Goal: Task Accomplishment & Management: Use online tool/utility

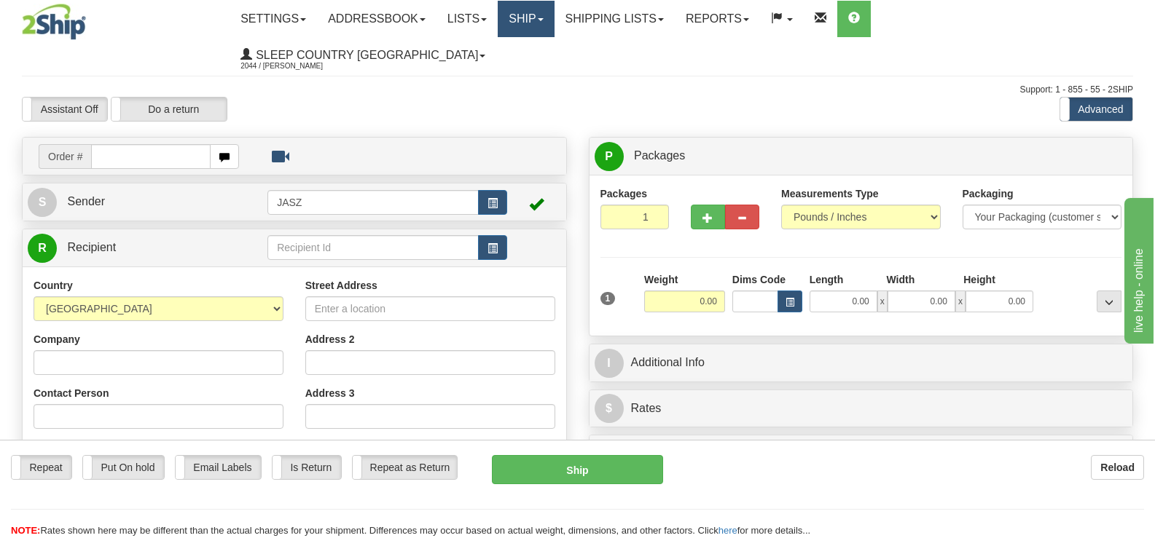
click at [554, 19] on link "Ship" at bounding box center [526, 19] width 56 height 36
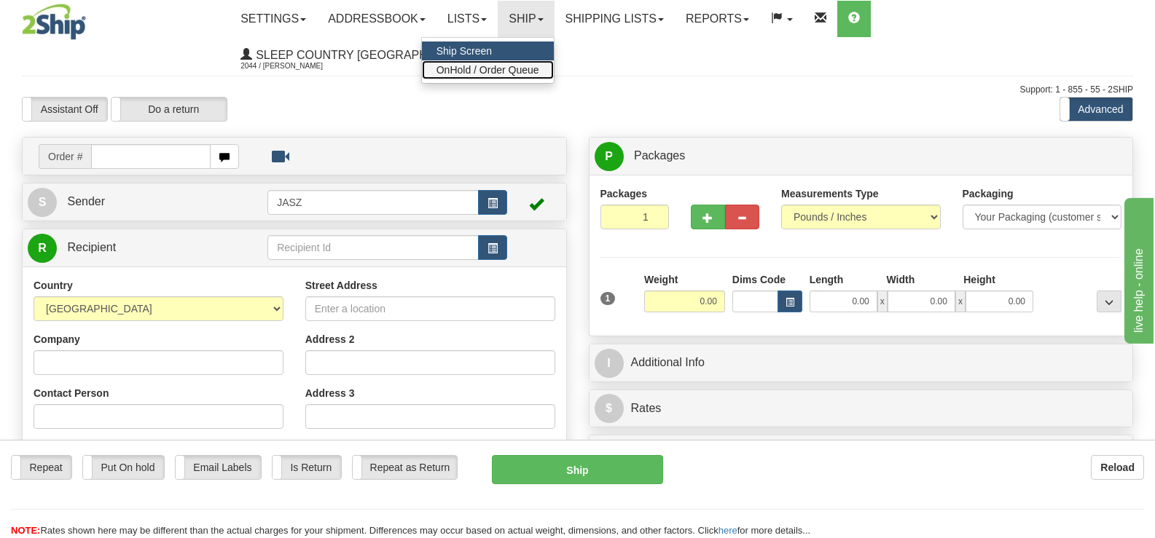
click at [539, 71] on span "OnHold / Order Queue" at bounding box center [487, 70] width 103 height 12
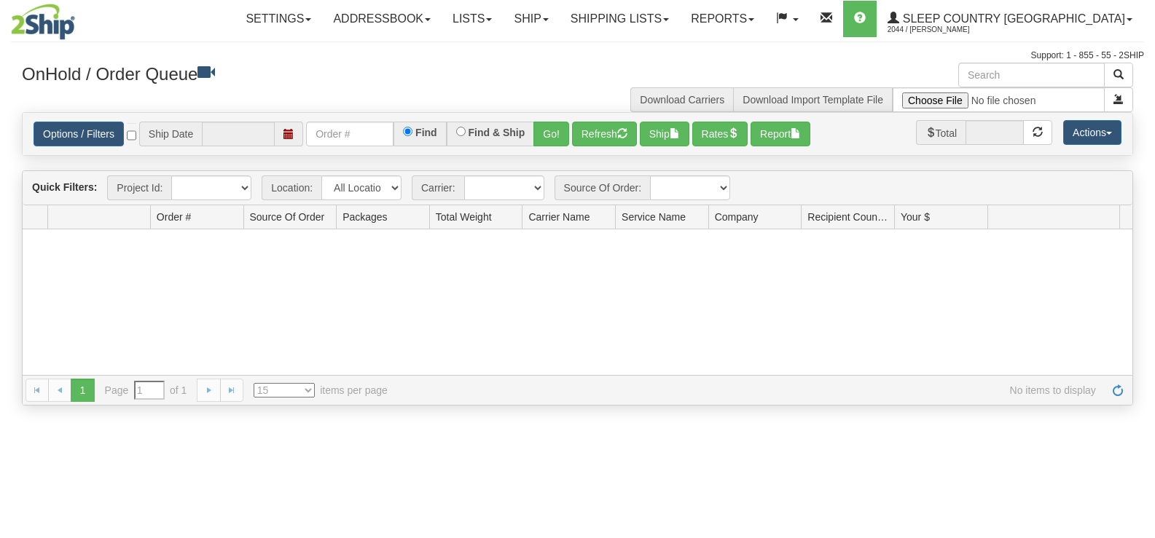
type input "[DATE]"
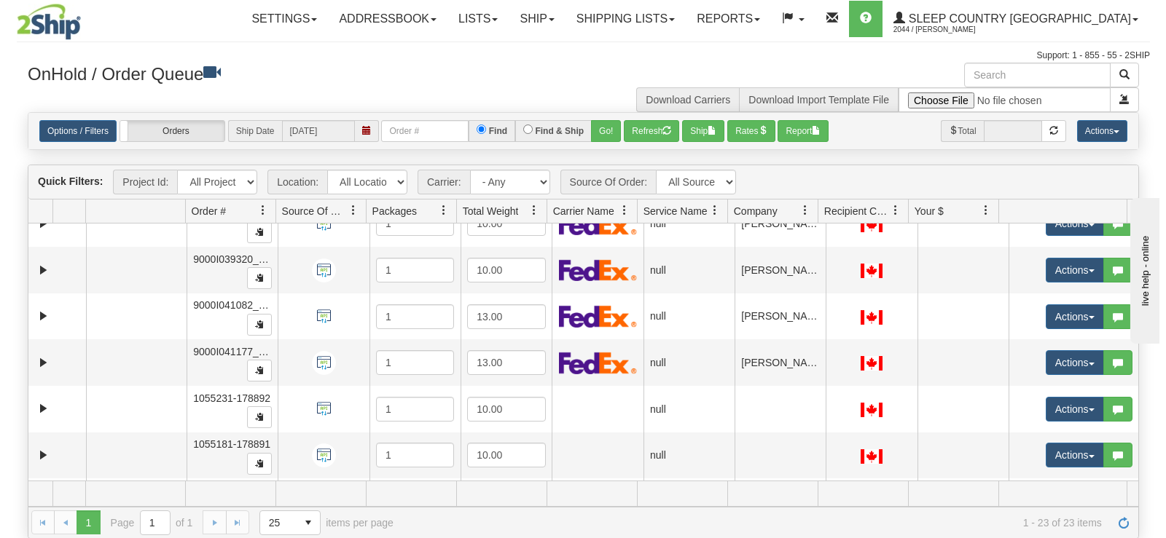
scroll to position [809, 0]
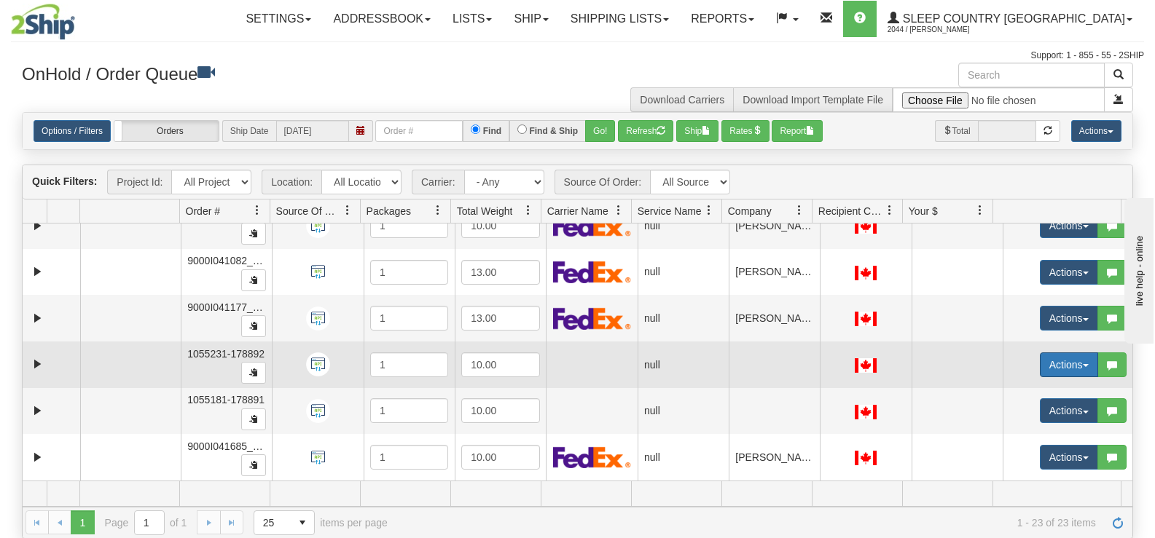
click at [1043, 369] on button "Actions" at bounding box center [1069, 365] width 58 height 25
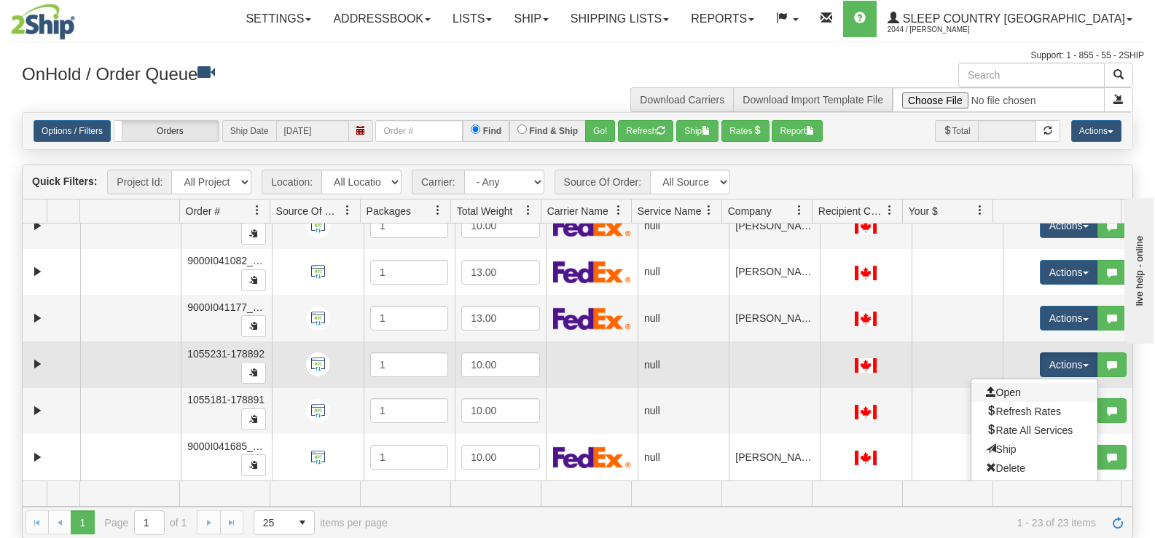
click at [1020, 391] on link "Open" at bounding box center [1034, 392] width 126 height 19
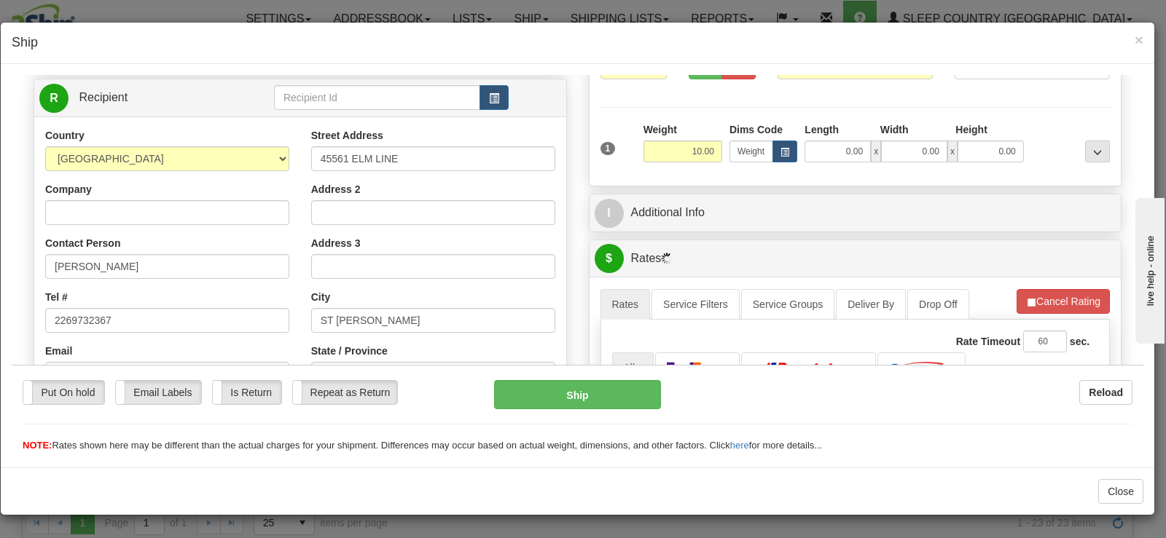
scroll to position [146, 0]
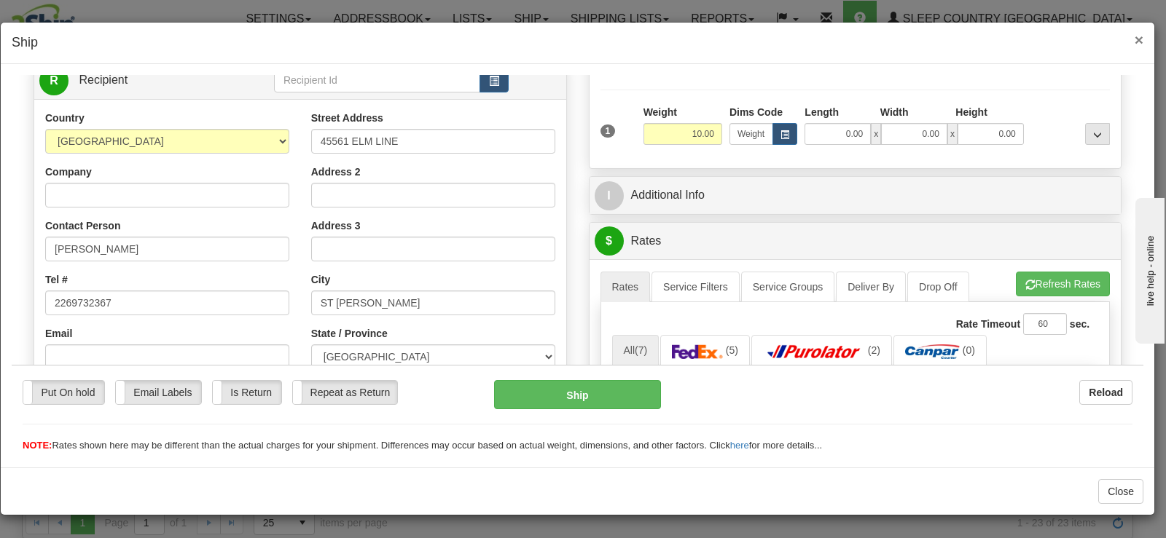
click at [1137, 36] on span "×" at bounding box center [1138, 39] width 9 height 17
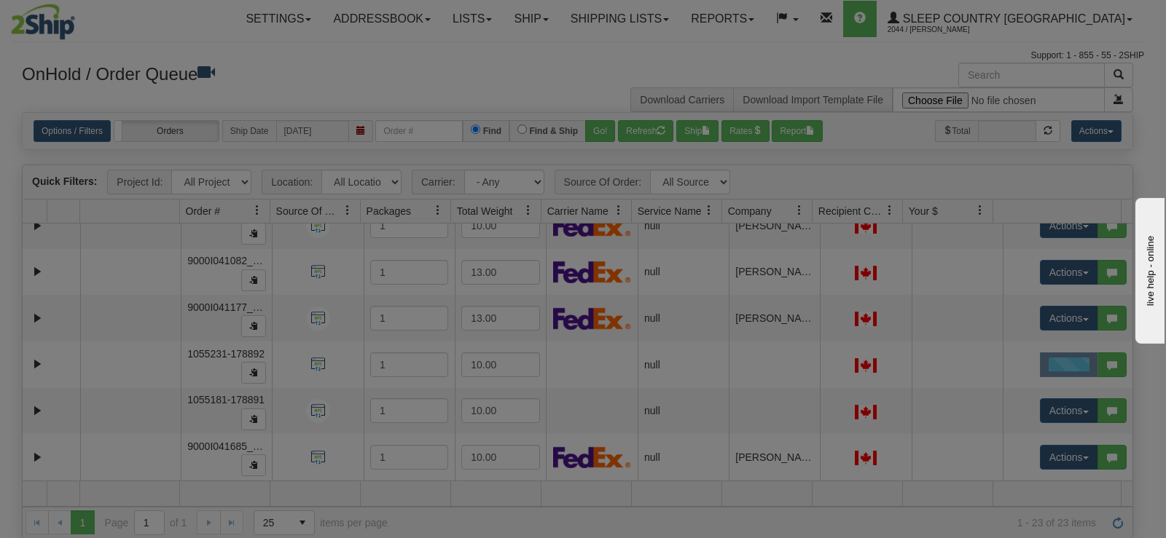
scroll to position [0, 0]
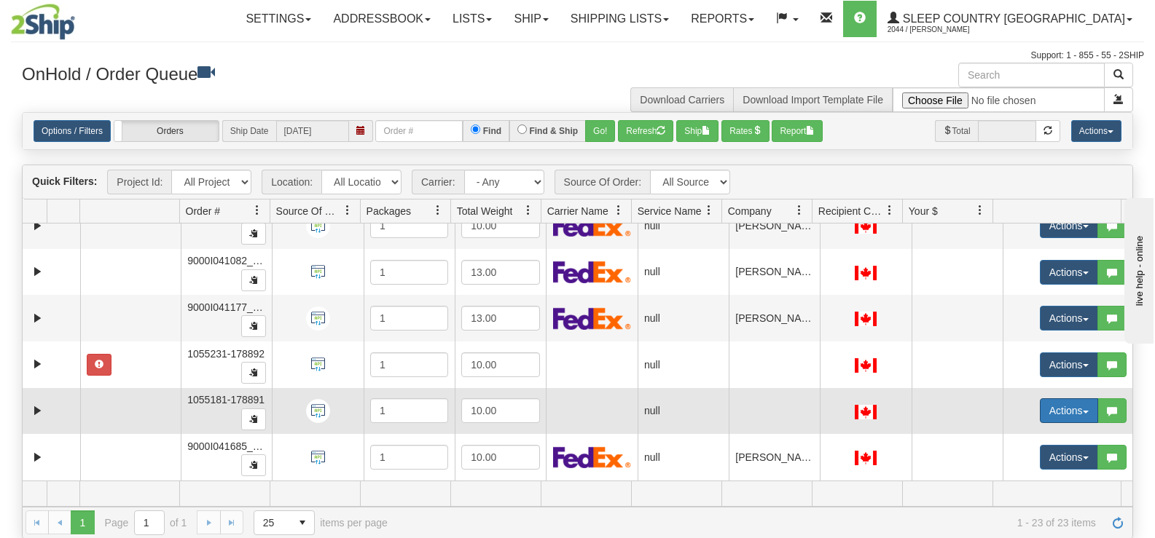
click at [1040, 420] on button "Actions" at bounding box center [1069, 411] width 58 height 25
click at [1009, 439] on span "Open" at bounding box center [1003, 439] width 35 height 12
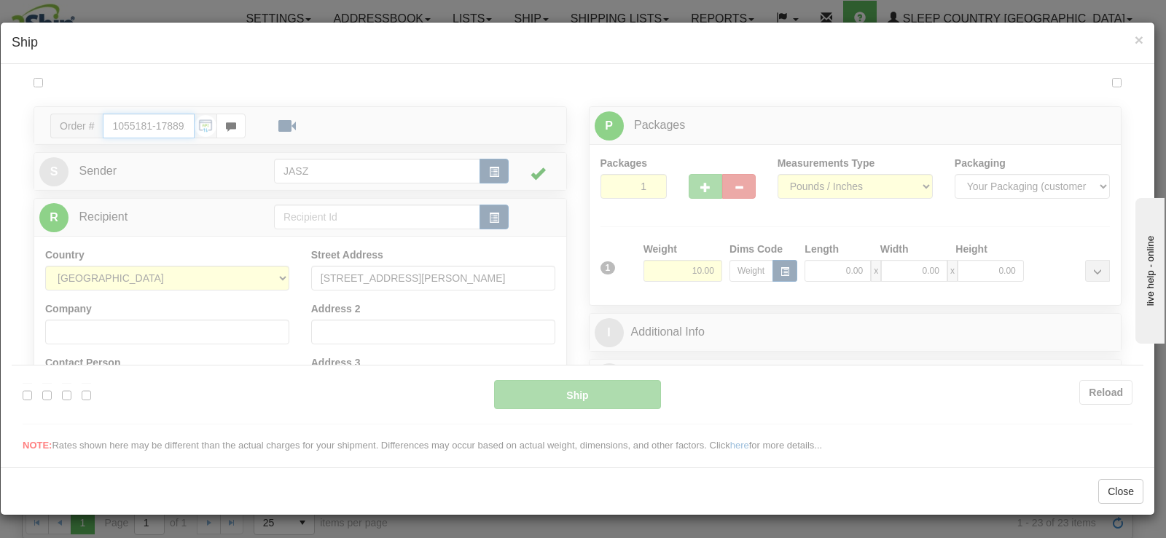
type input "10:02"
type input "16:00"
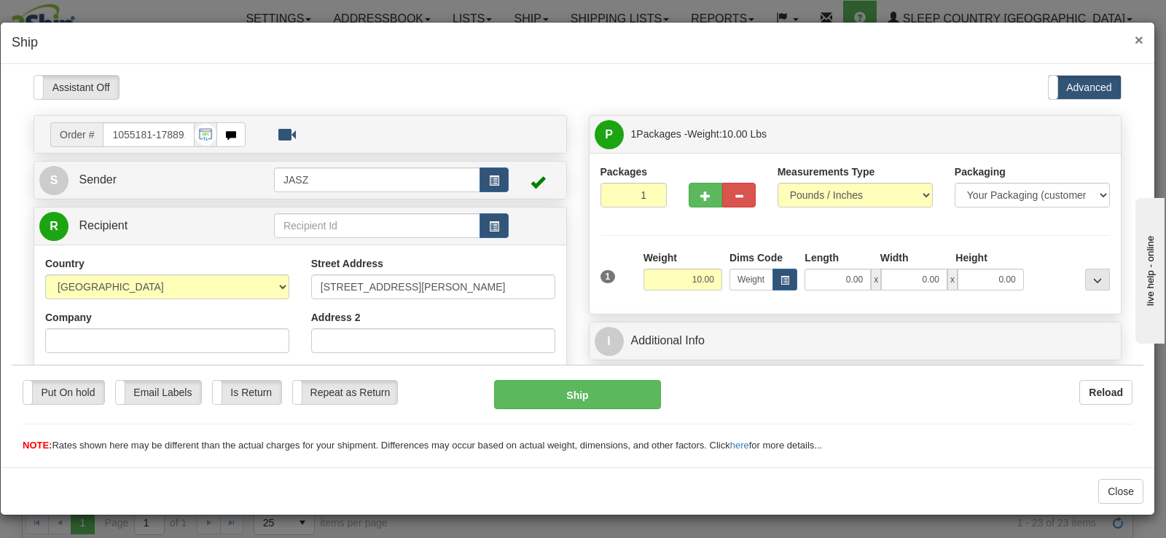
click at [1139, 41] on span "×" at bounding box center [1138, 39] width 9 height 17
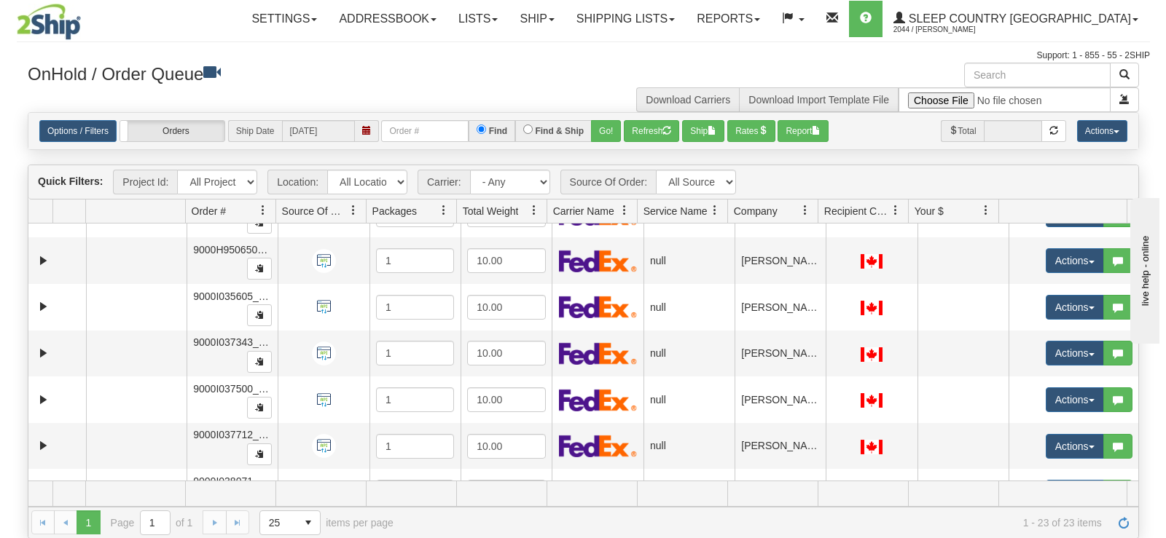
scroll to position [339, 0]
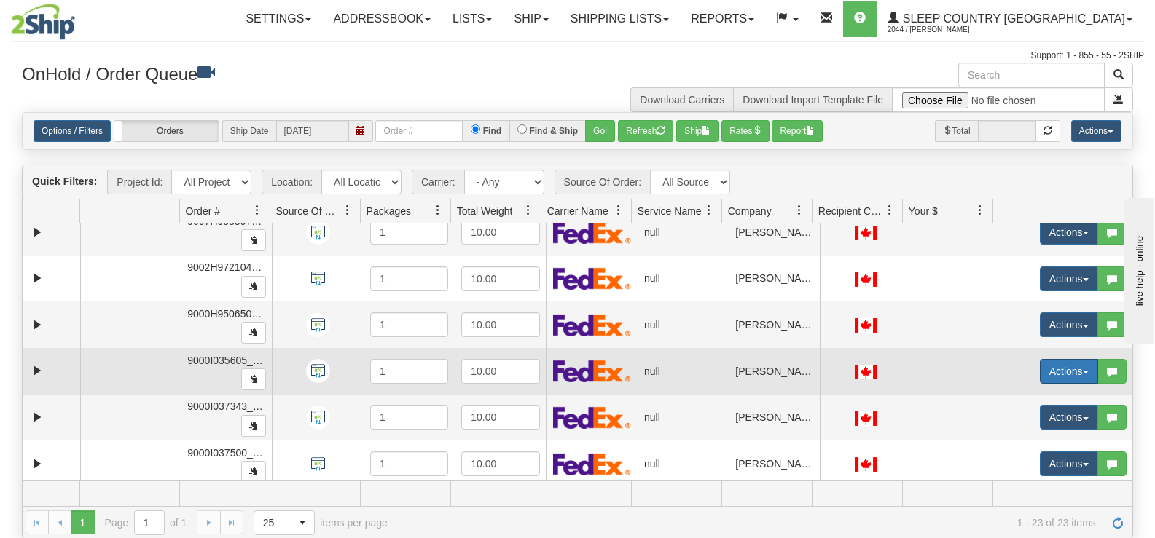
click at [1051, 373] on button "Actions" at bounding box center [1069, 371] width 58 height 25
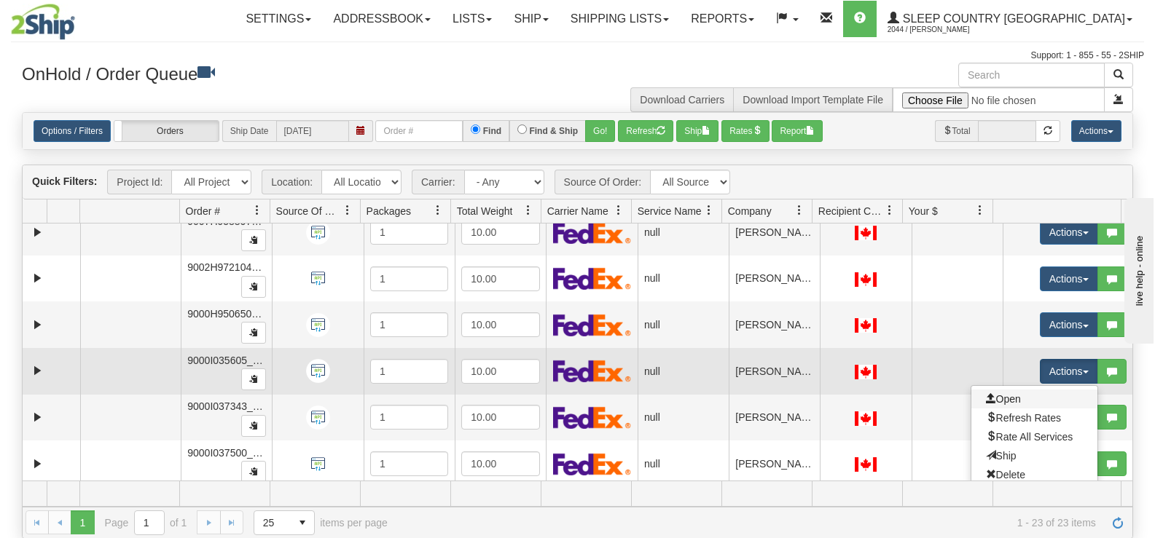
click at [1040, 397] on link "Open" at bounding box center [1034, 399] width 126 height 19
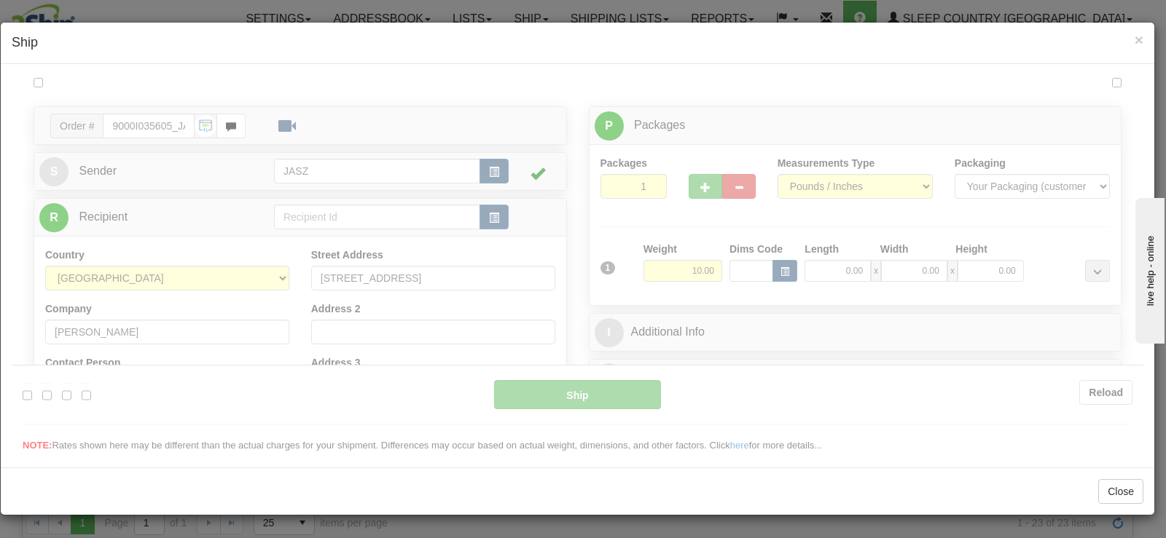
scroll to position [0, 0]
type input "10:02"
type input "16:00"
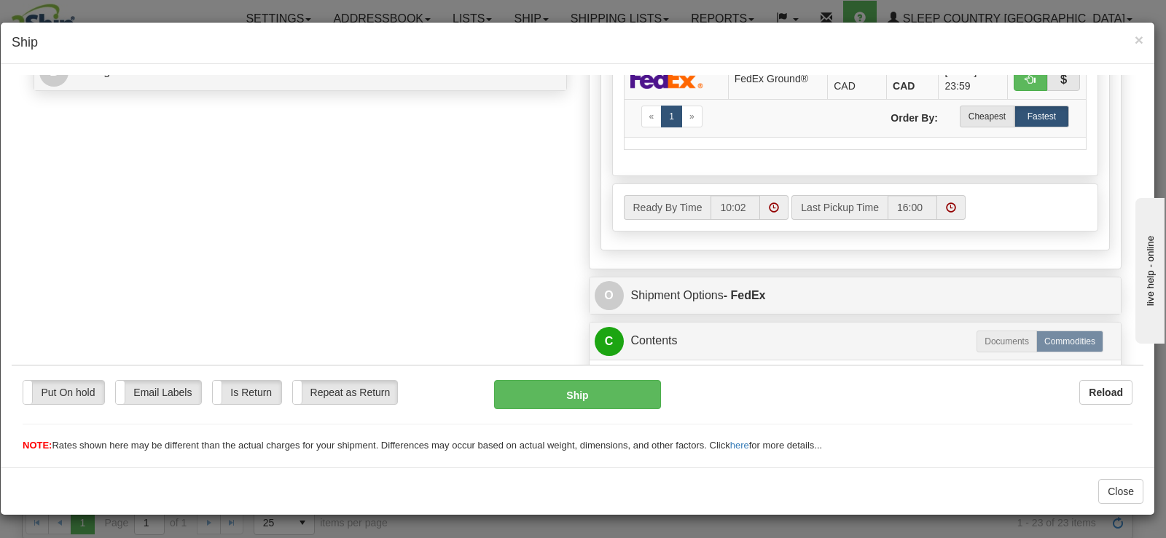
scroll to position [688, 0]
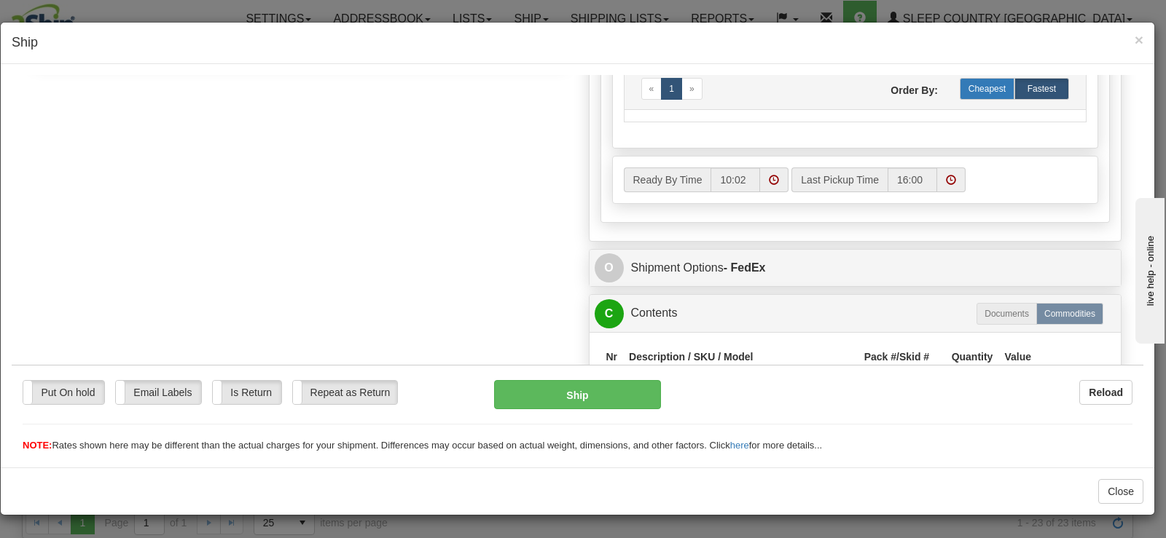
click at [988, 90] on label "Cheapest" at bounding box center [987, 88] width 55 height 22
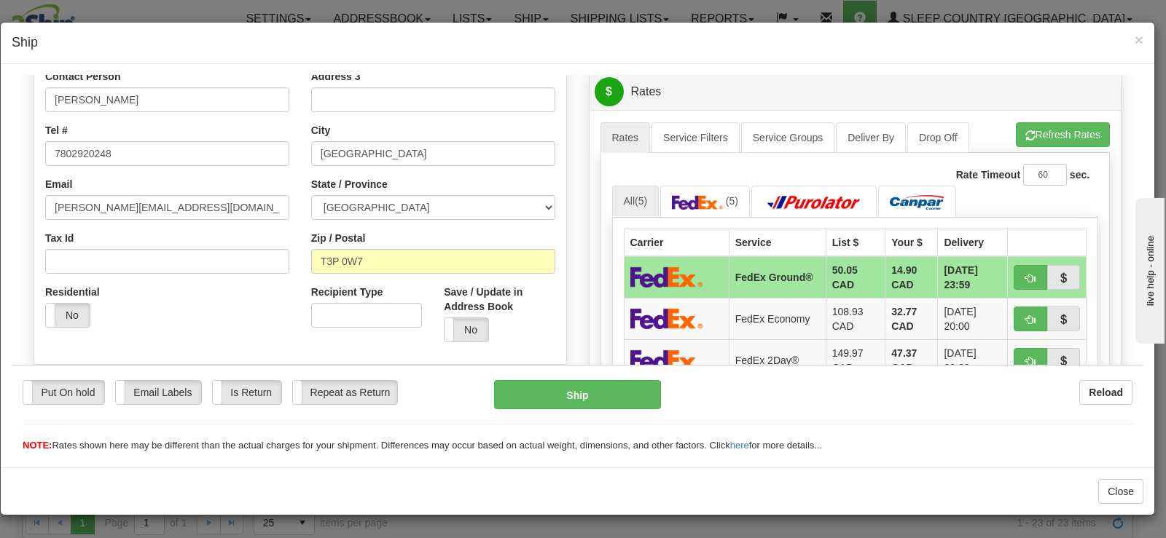
scroll to position [251, 0]
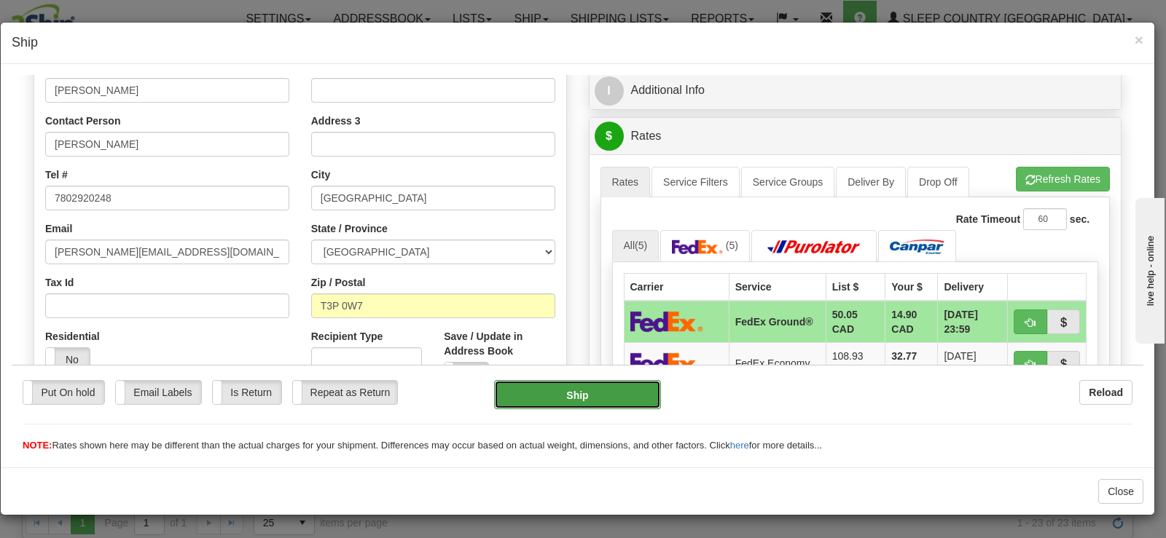
click at [630, 392] on button "Ship" at bounding box center [577, 394] width 167 height 29
type input "92"
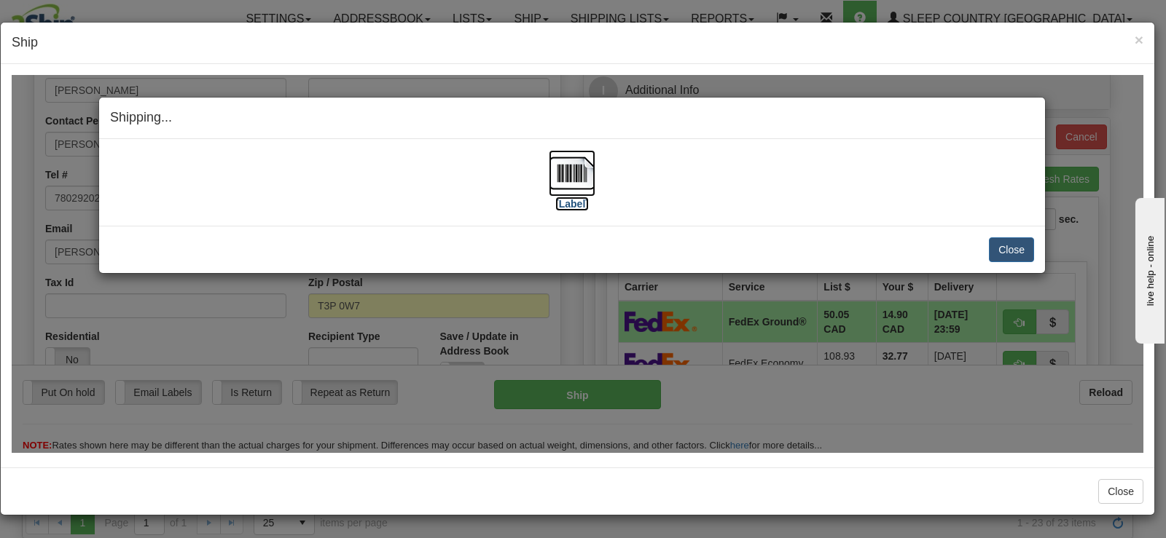
click at [566, 168] on img at bounding box center [572, 172] width 47 height 47
click at [1024, 258] on button "Close" at bounding box center [1011, 249] width 45 height 25
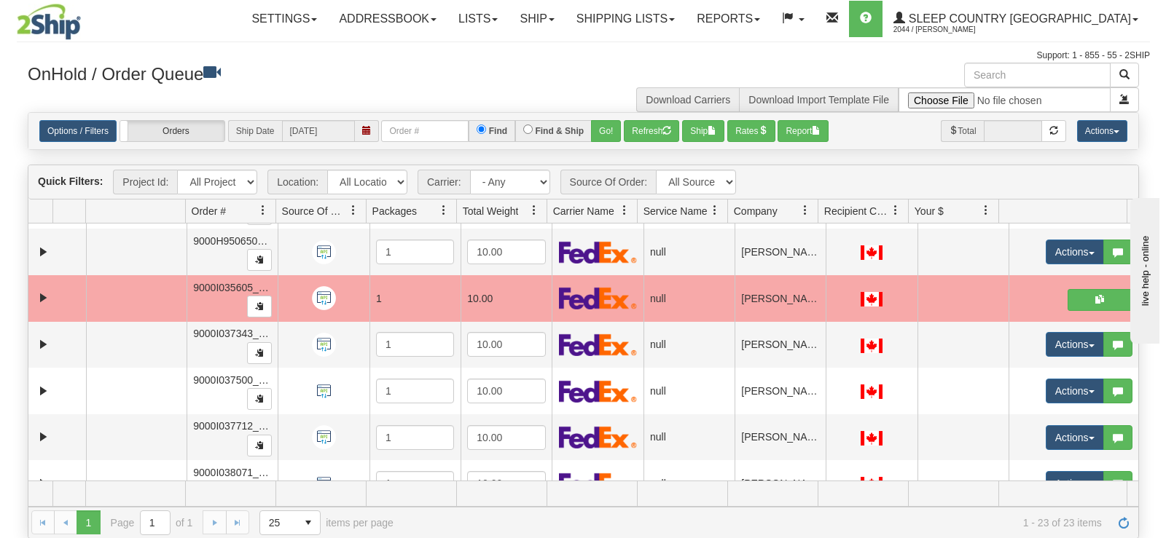
scroll to position [442, 0]
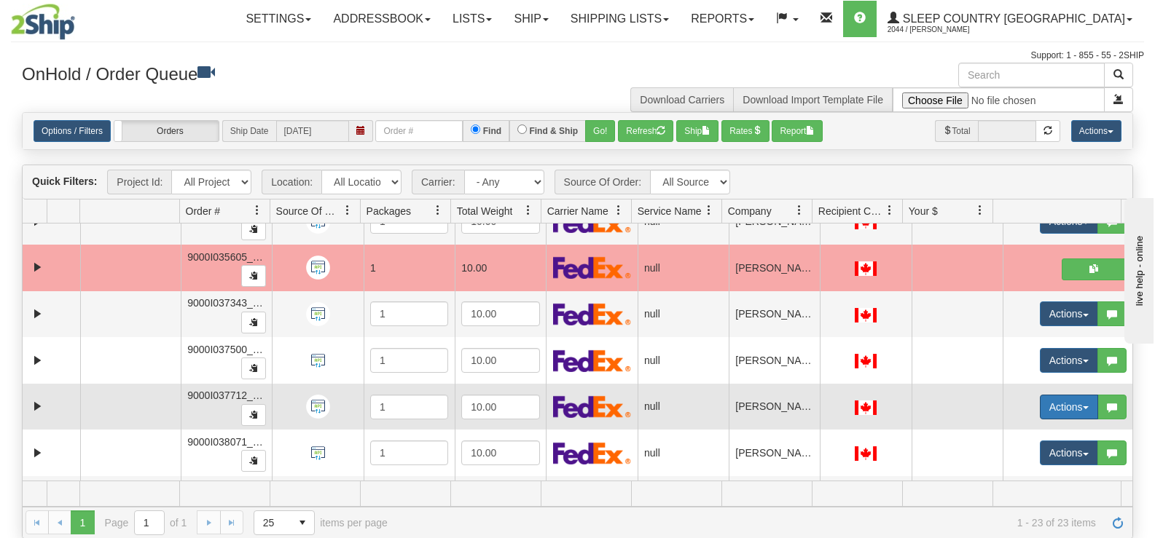
click at [1040, 402] on button "Actions" at bounding box center [1069, 407] width 58 height 25
click at [1006, 431] on span "Open" at bounding box center [1003, 435] width 35 height 12
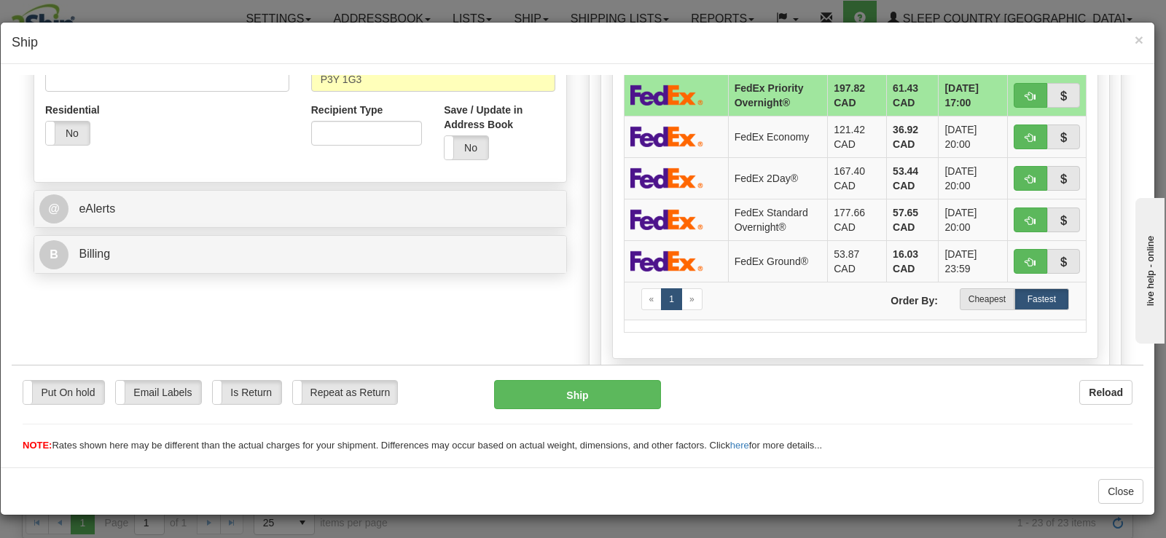
scroll to position [495, 0]
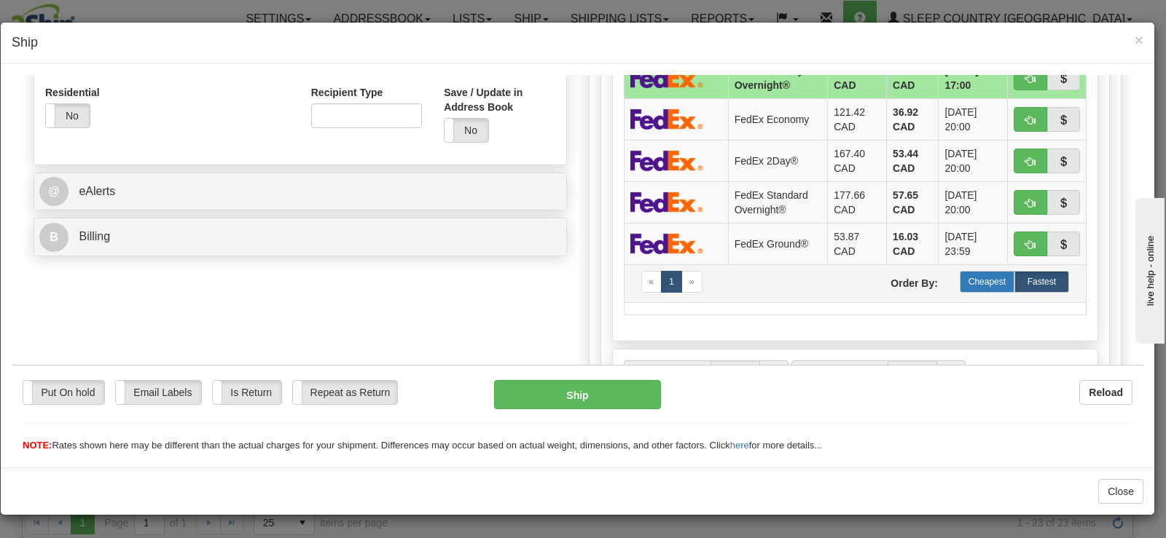
click at [971, 283] on label "Cheapest" at bounding box center [987, 281] width 55 height 22
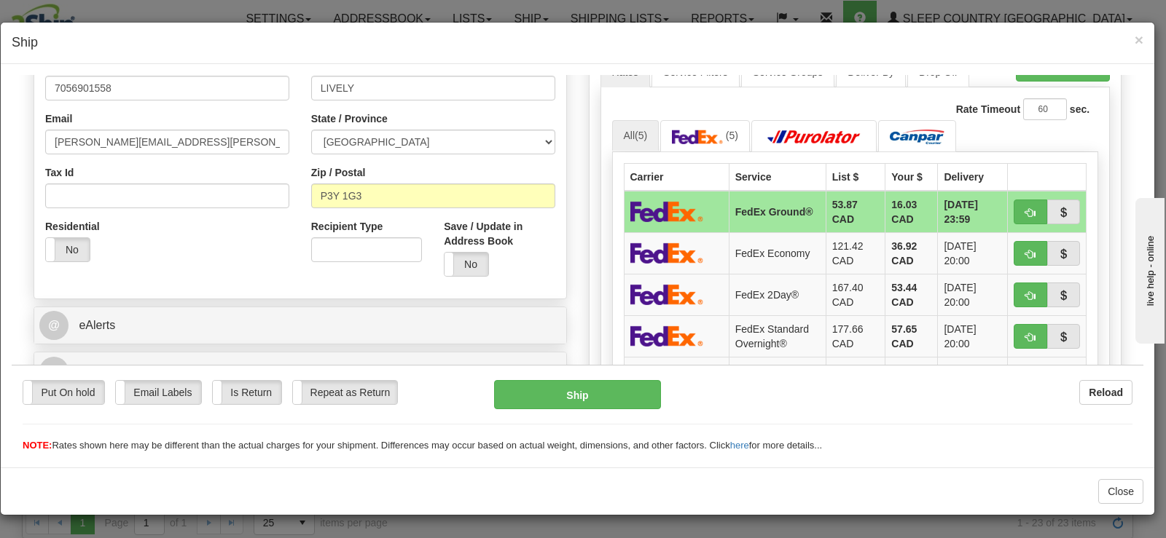
scroll to position [349, 0]
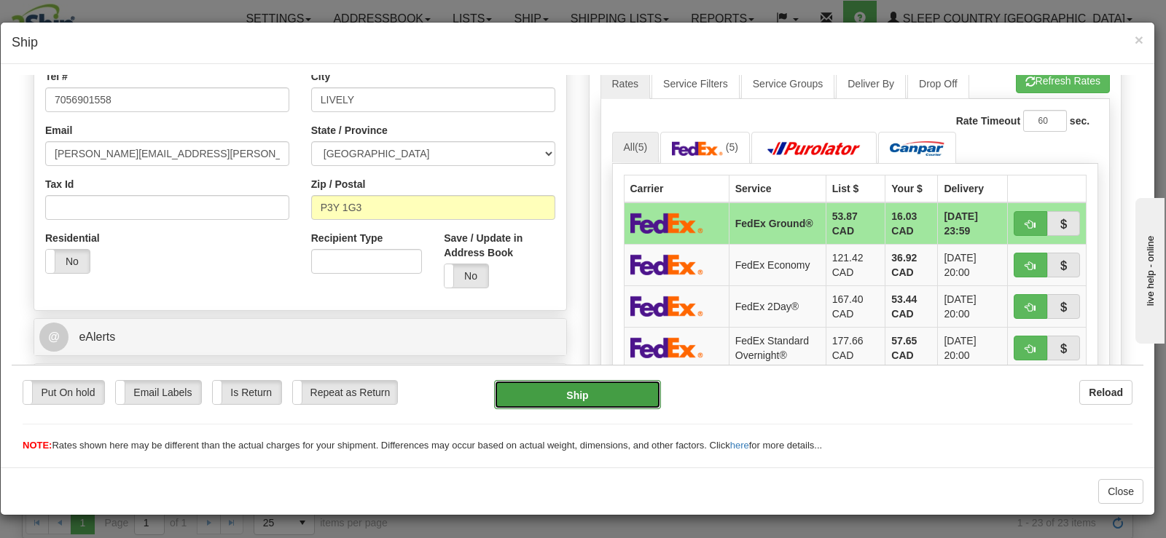
click at [528, 387] on button "Ship" at bounding box center [577, 394] width 167 height 29
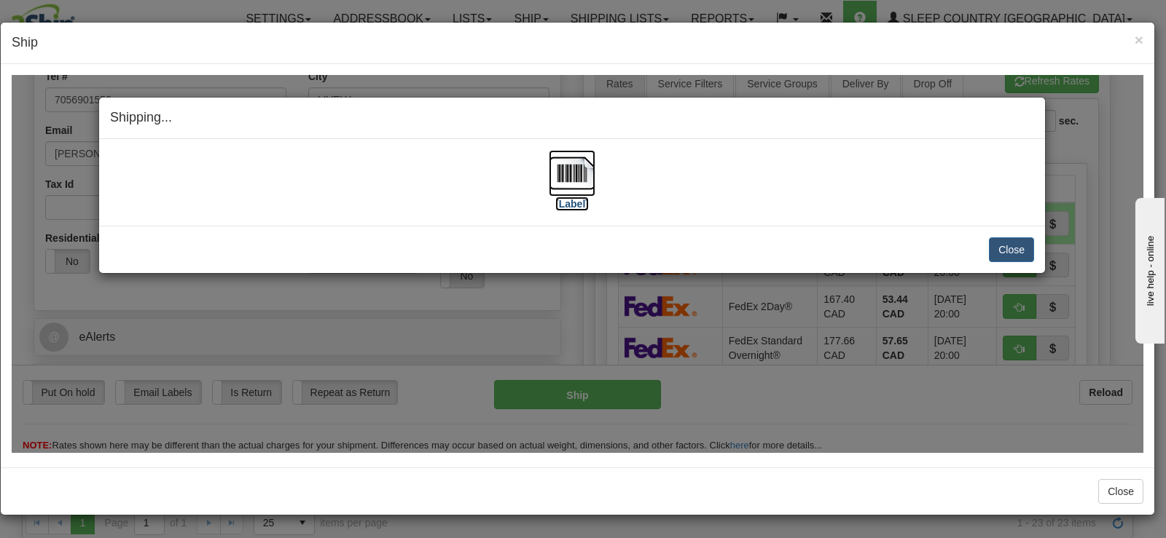
click at [568, 174] on img at bounding box center [572, 172] width 47 height 47
click at [1030, 246] on button "Close" at bounding box center [1011, 249] width 45 height 25
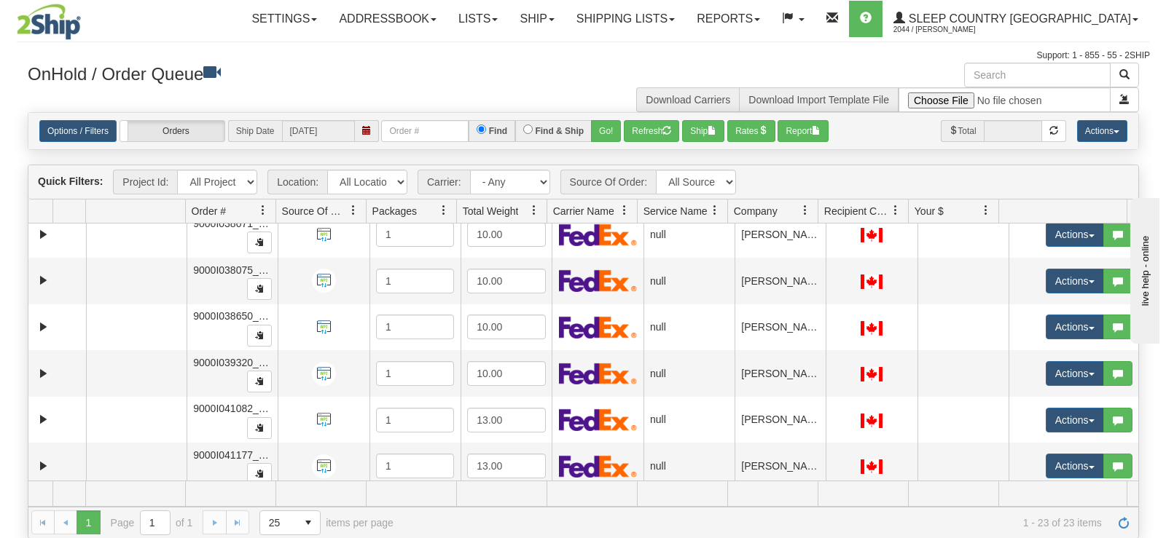
scroll to position [369, 0]
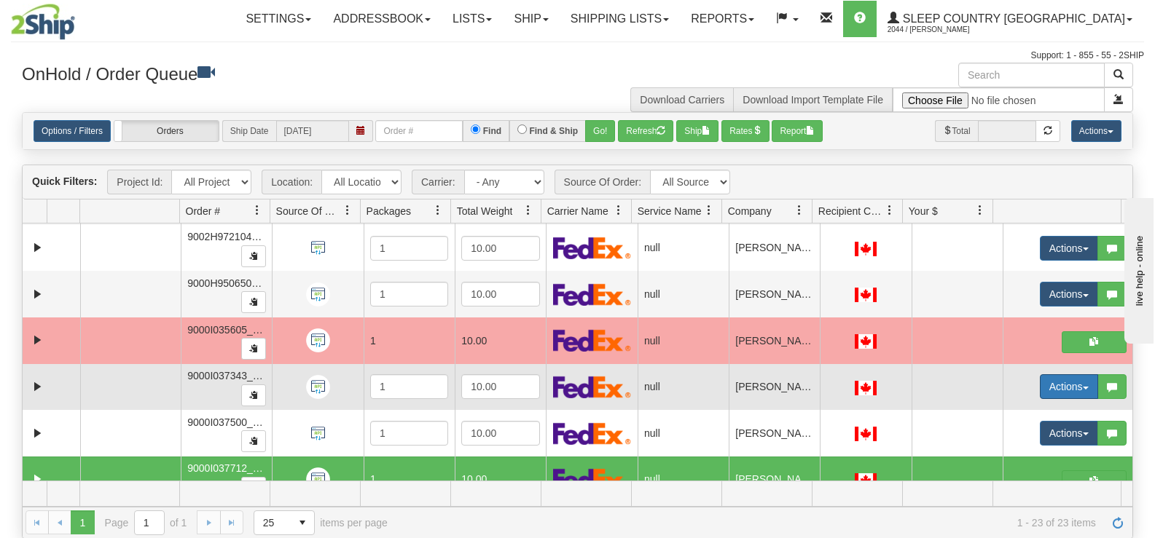
click at [1043, 383] on button "Actions" at bounding box center [1069, 387] width 58 height 25
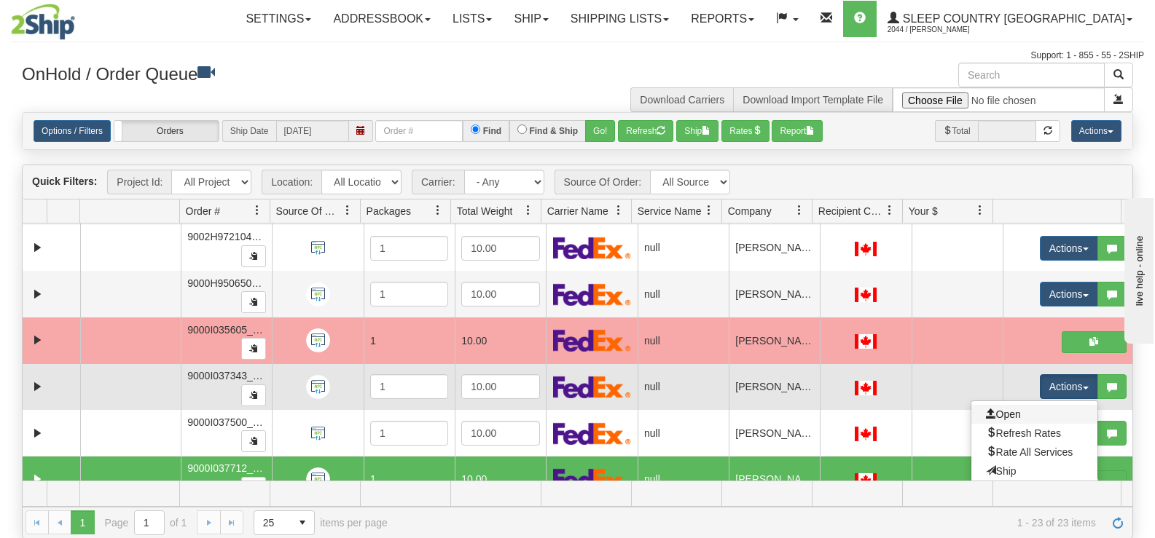
click at [1013, 412] on link "Open" at bounding box center [1034, 414] width 126 height 19
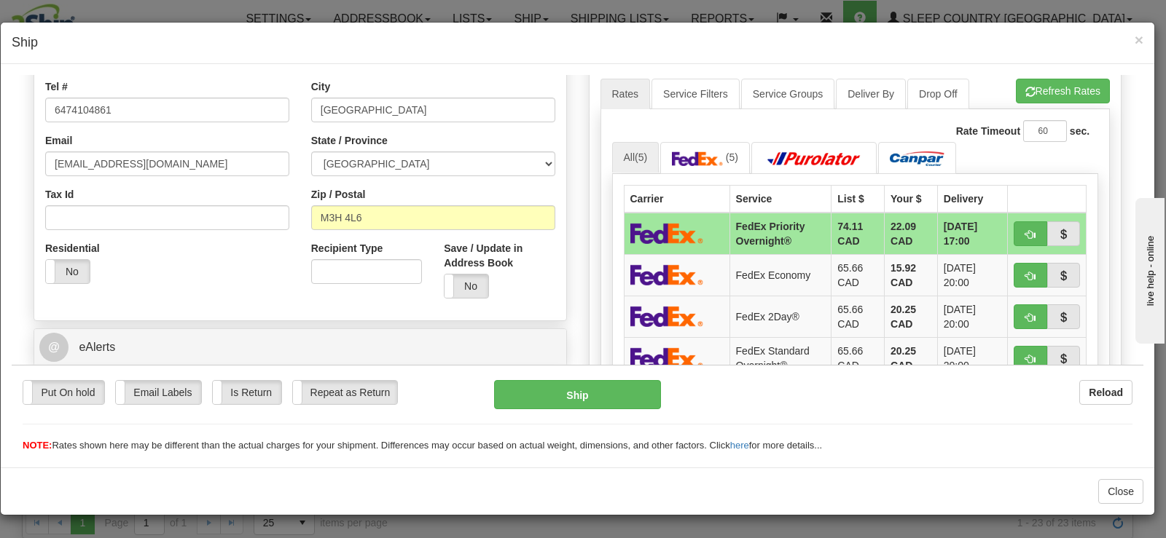
scroll to position [437, 0]
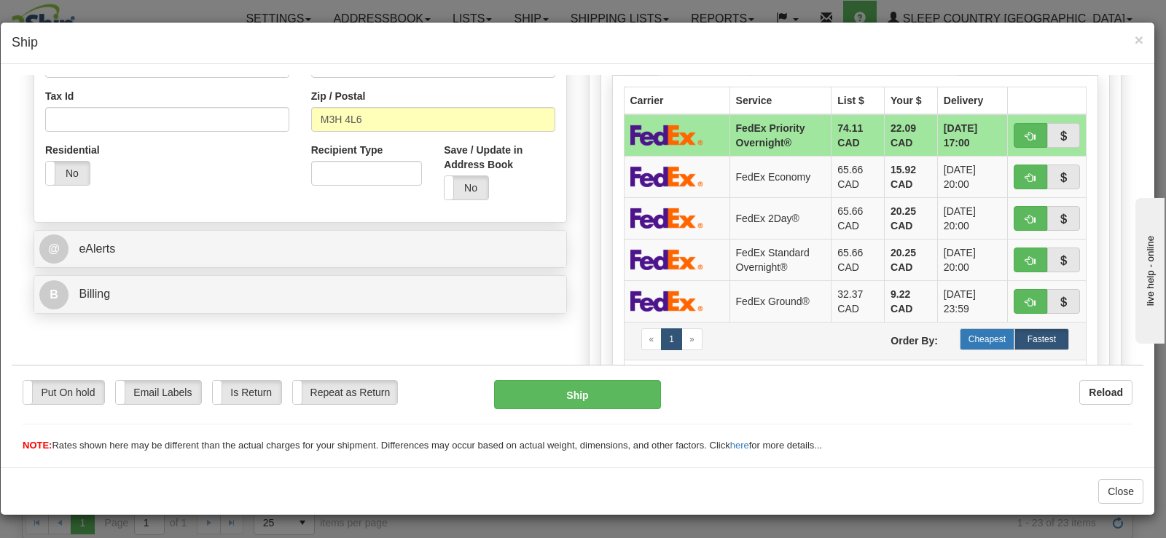
click at [973, 334] on label "Cheapest" at bounding box center [987, 339] width 55 height 22
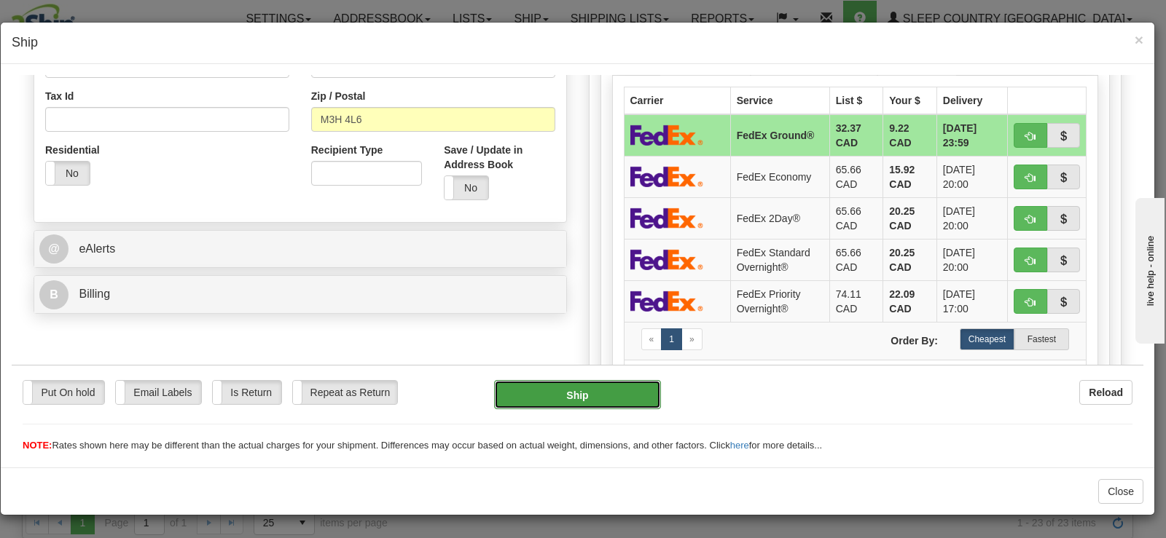
click at [612, 399] on button "Ship" at bounding box center [577, 394] width 167 height 29
type input "92"
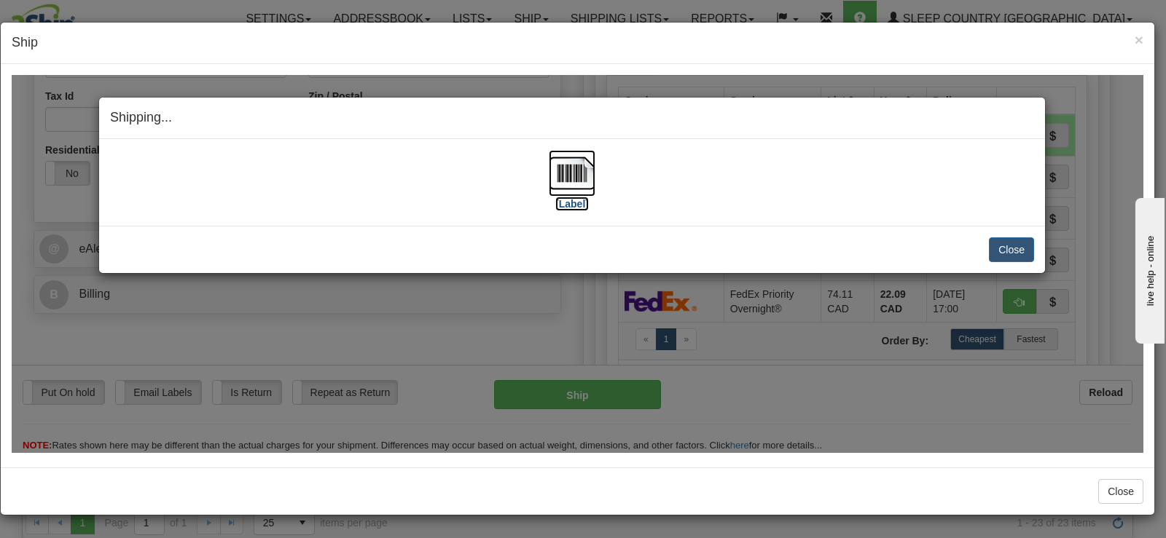
click at [583, 178] on img at bounding box center [572, 172] width 47 height 47
click at [1011, 251] on button "Close" at bounding box center [1011, 249] width 45 height 25
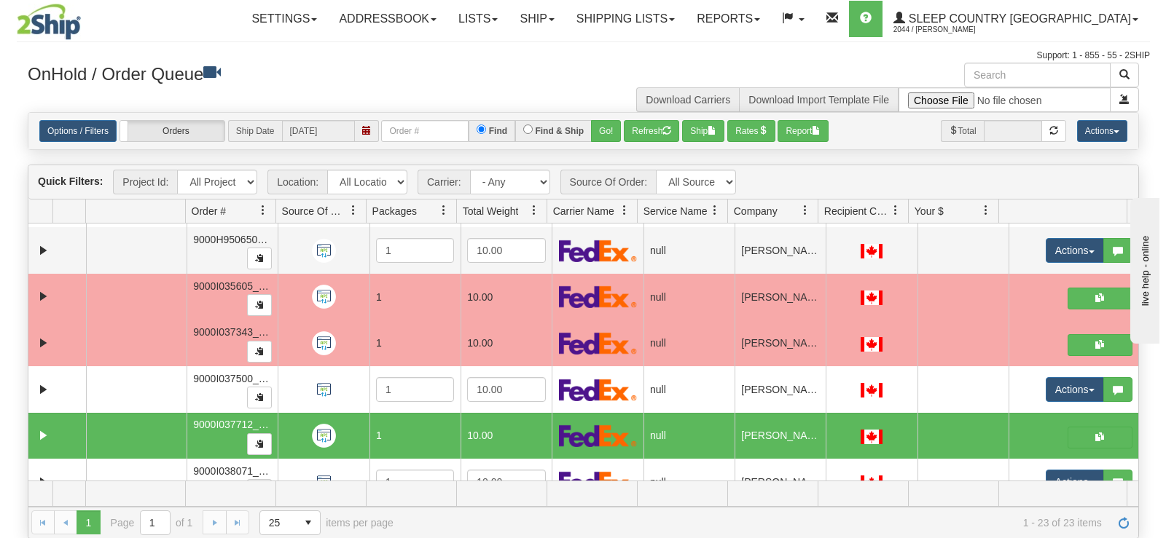
scroll to position [447, 0]
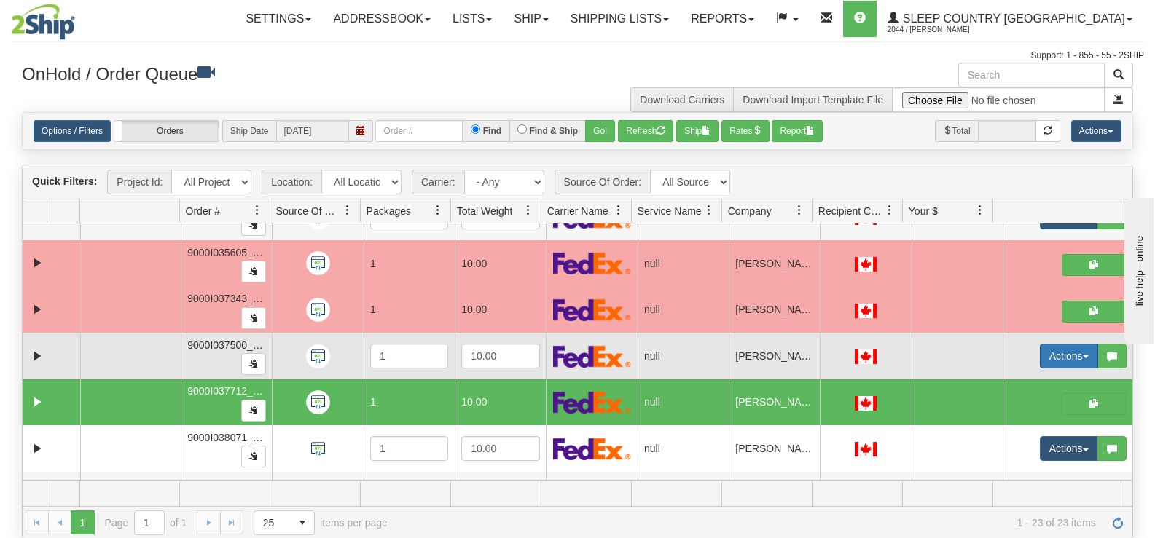
click at [1068, 365] on button "Actions" at bounding box center [1069, 356] width 58 height 25
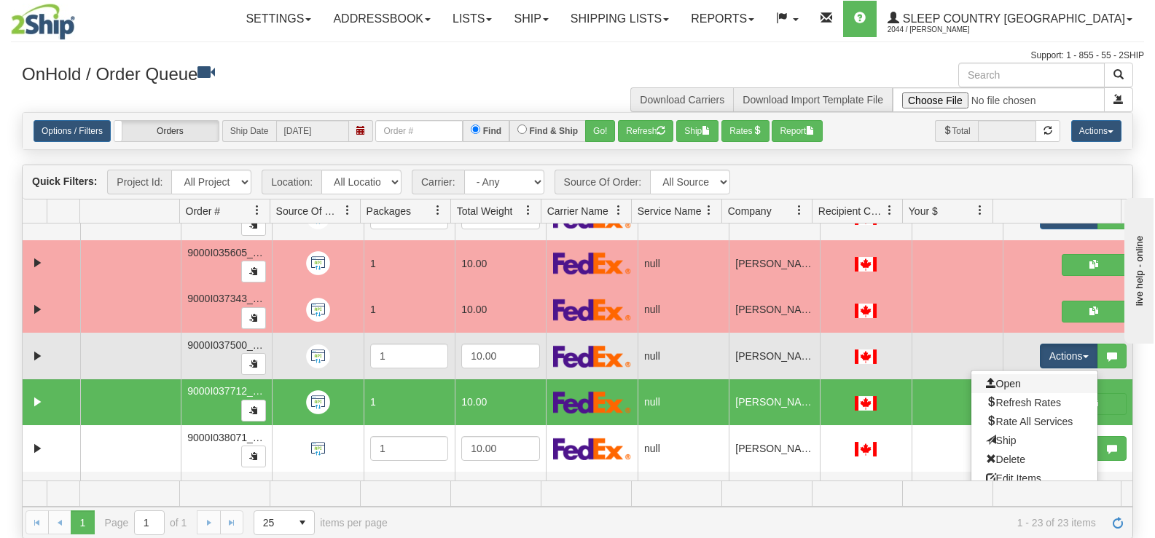
click at [1036, 380] on link "Open" at bounding box center [1034, 384] width 126 height 19
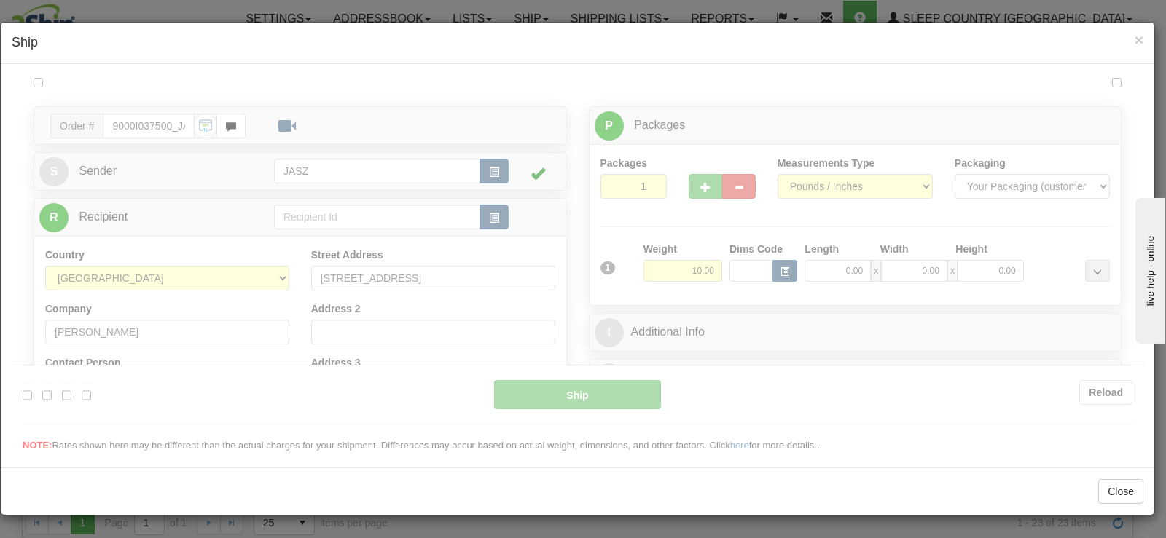
scroll to position [0, 0]
type input "10:14"
type input "16:00"
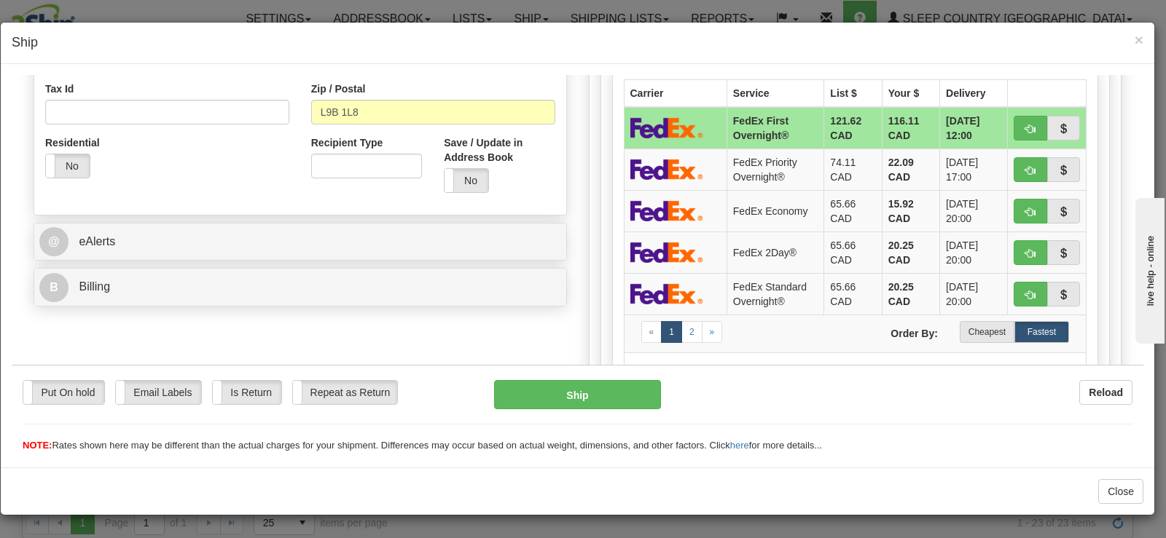
scroll to position [462, 0]
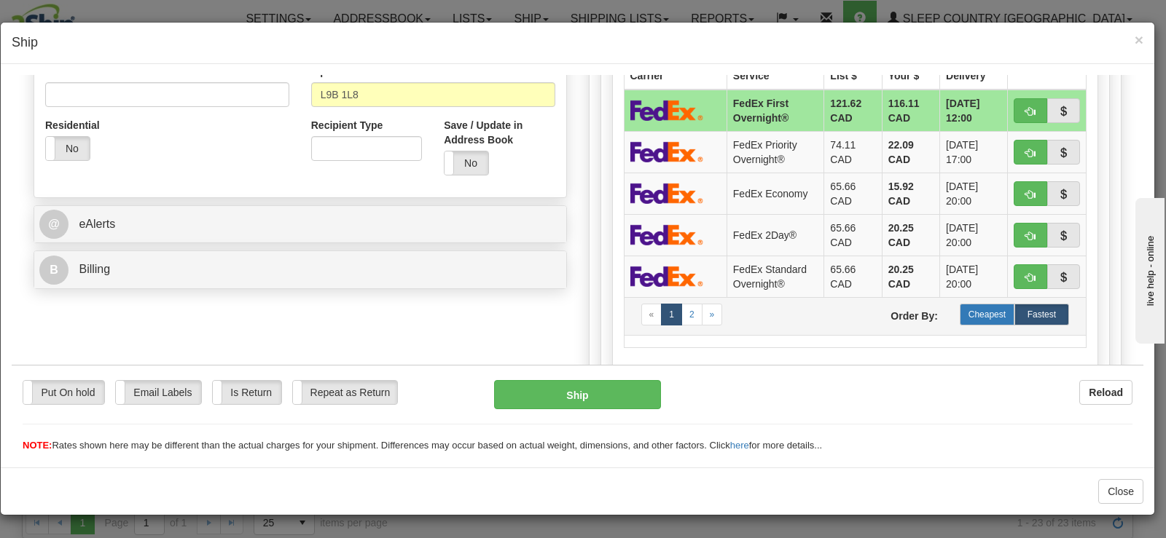
click at [994, 311] on label "Cheapest" at bounding box center [987, 314] width 55 height 22
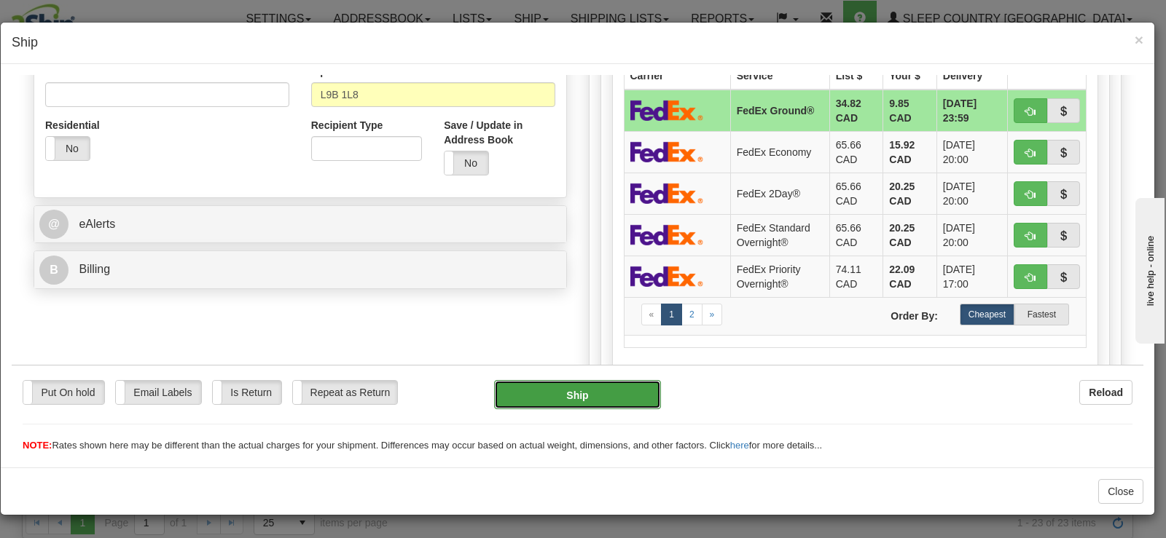
click at [581, 401] on button "Ship" at bounding box center [577, 394] width 167 height 29
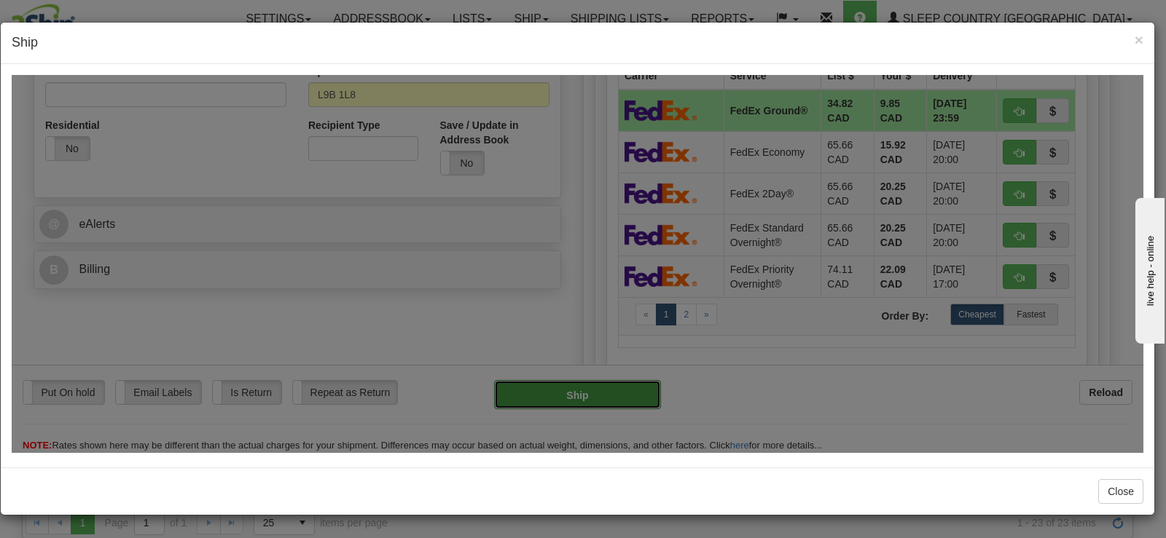
type input "92"
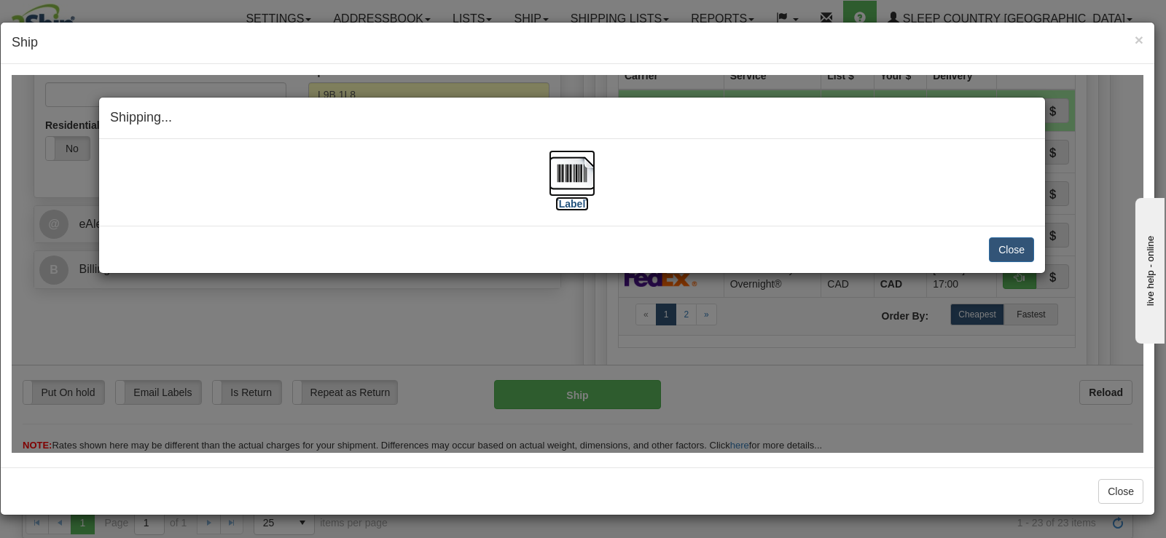
click at [568, 171] on img at bounding box center [572, 172] width 47 height 47
click at [1005, 239] on button "Close" at bounding box center [1011, 249] width 45 height 25
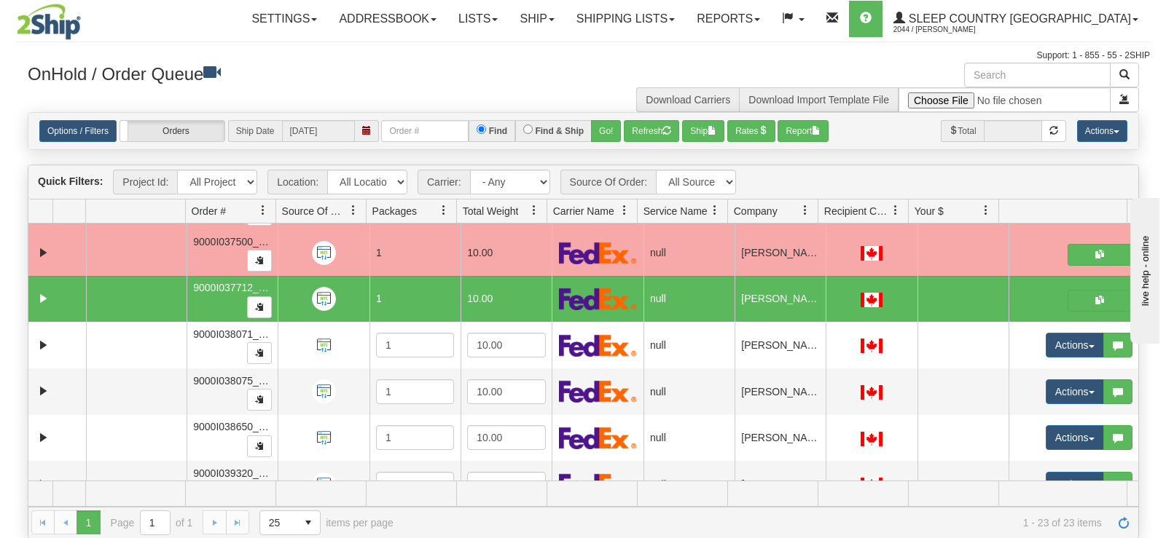
scroll to position [557, 0]
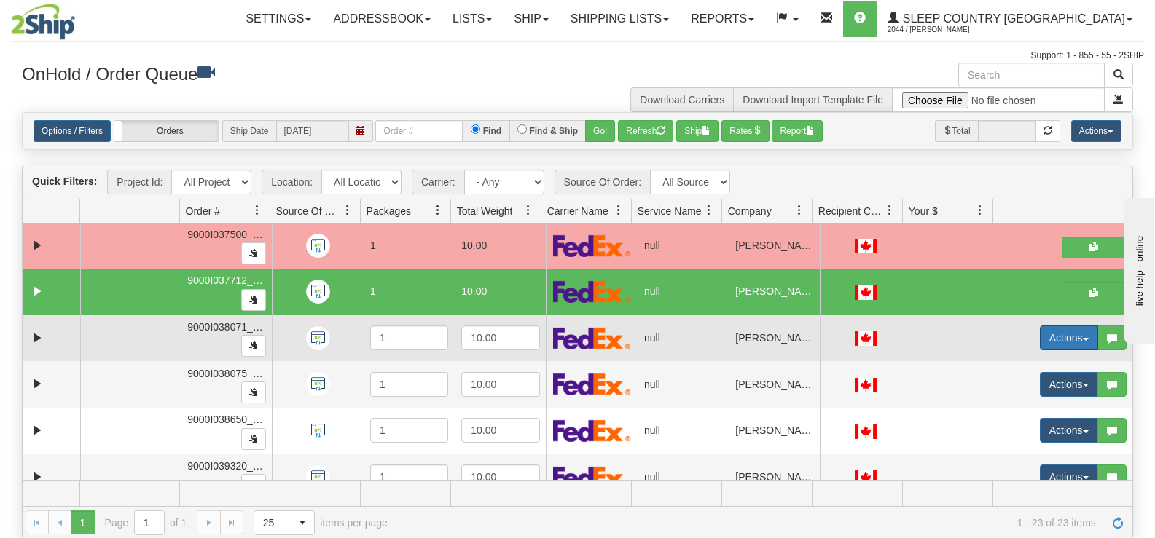
click at [1065, 345] on button "Actions" at bounding box center [1069, 338] width 58 height 25
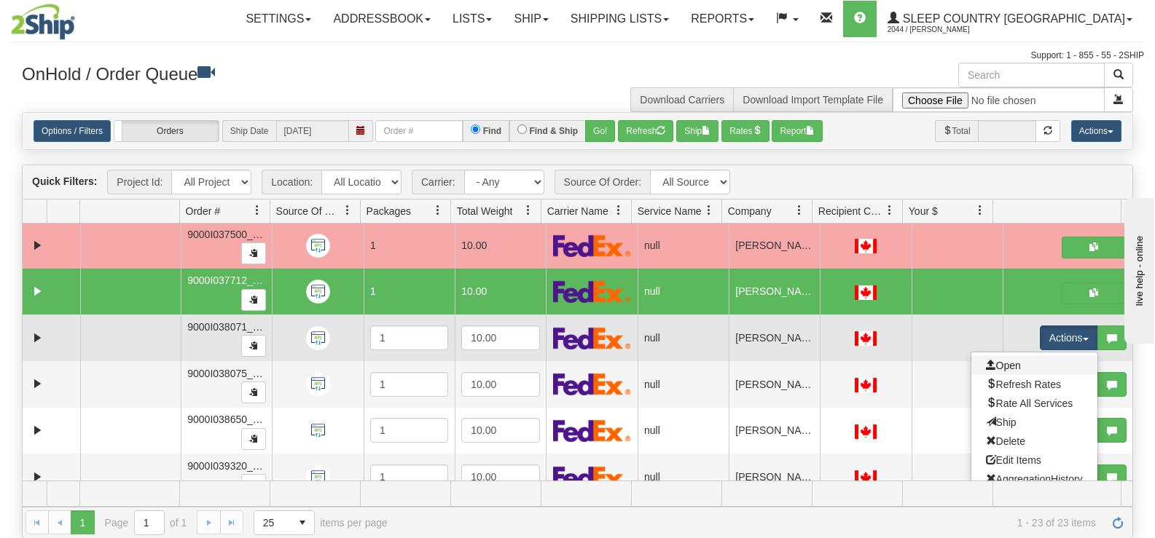
click at [1040, 361] on link "Open" at bounding box center [1034, 365] width 126 height 19
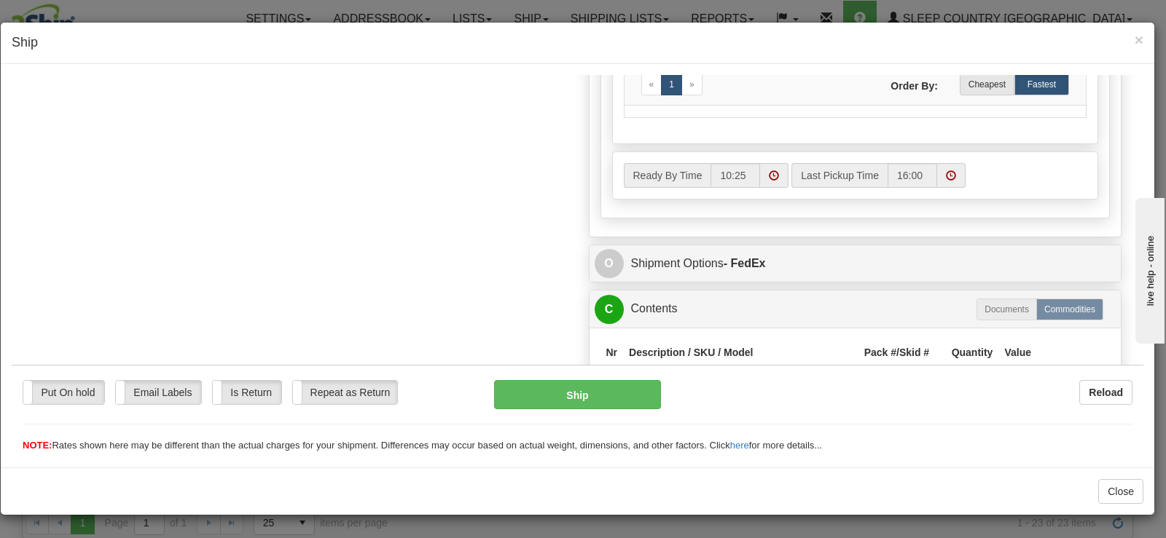
scroll to position [656, 0]
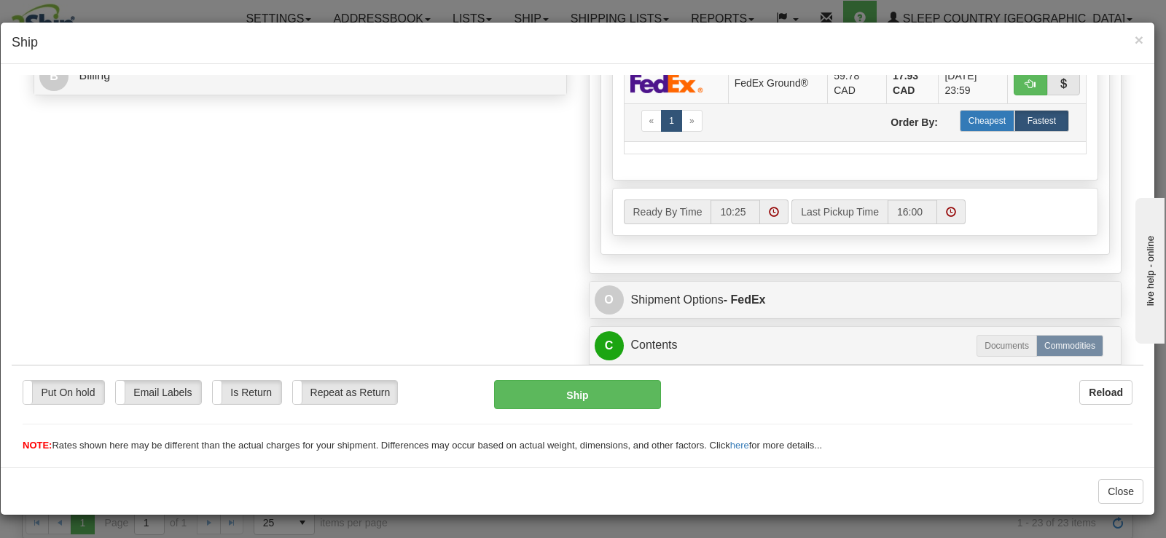
click at [972, 123] on label "Cheapest" at bounding box center [987, 120] width 55 height 22
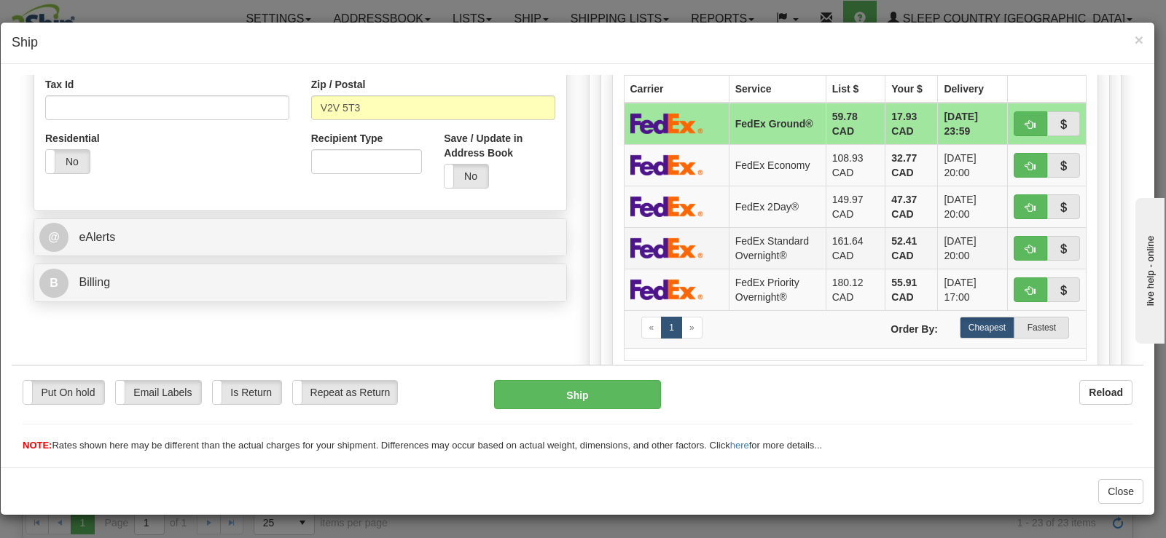
scroll to position [437, 0]
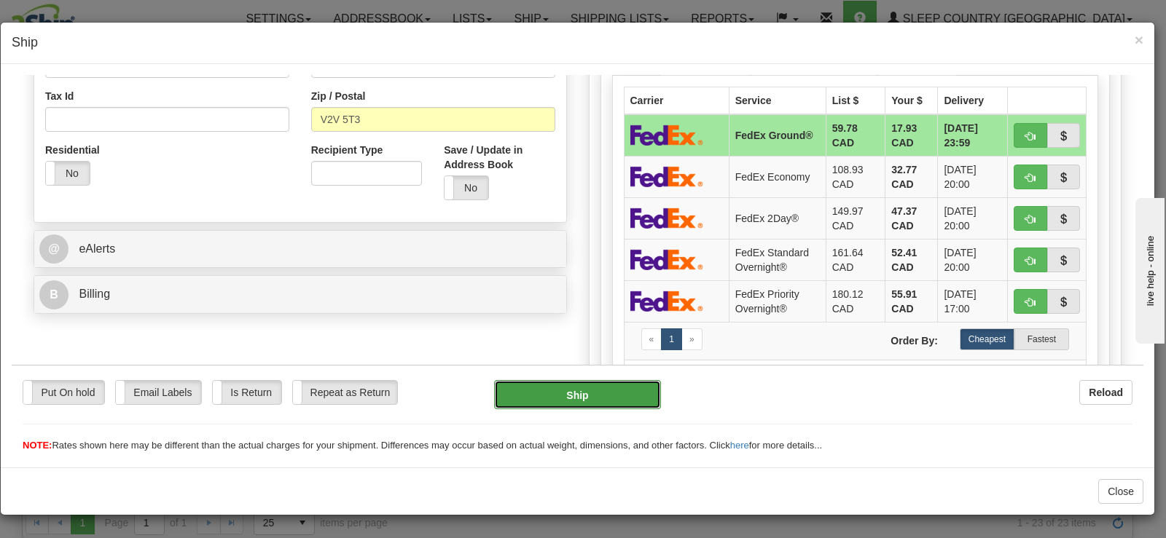
click at [618, 393] on button "Ship" at bounding box center [577, 394] width 167 height 29
type input "92"
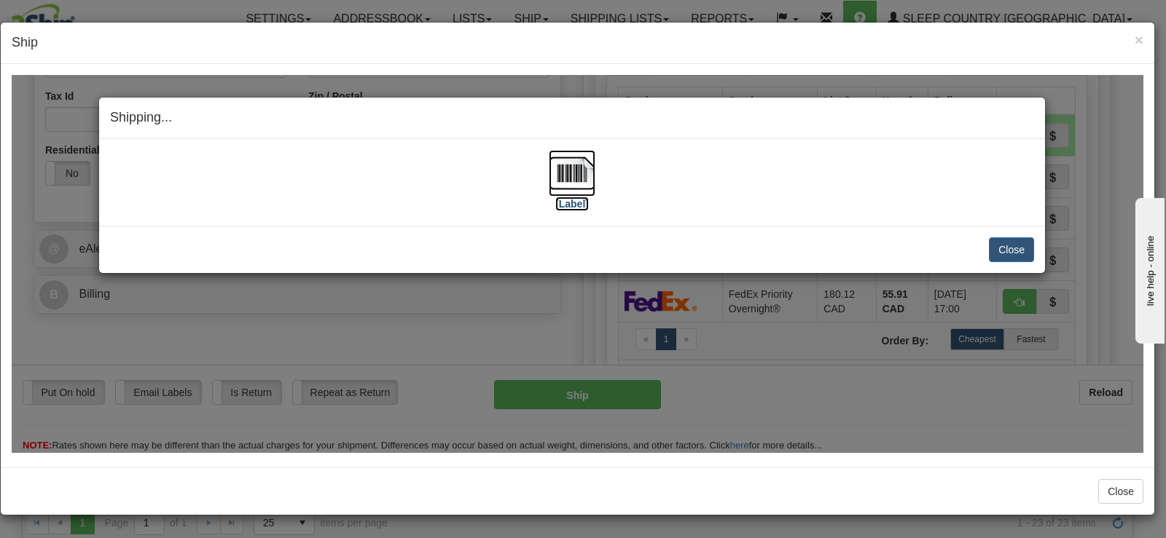
click at [573, 171] on img at bounding box center [572, 172] width 47 height 47
click at [1016, 252] on button "Close" at bounding box center [1011, 249] width 45 height 25
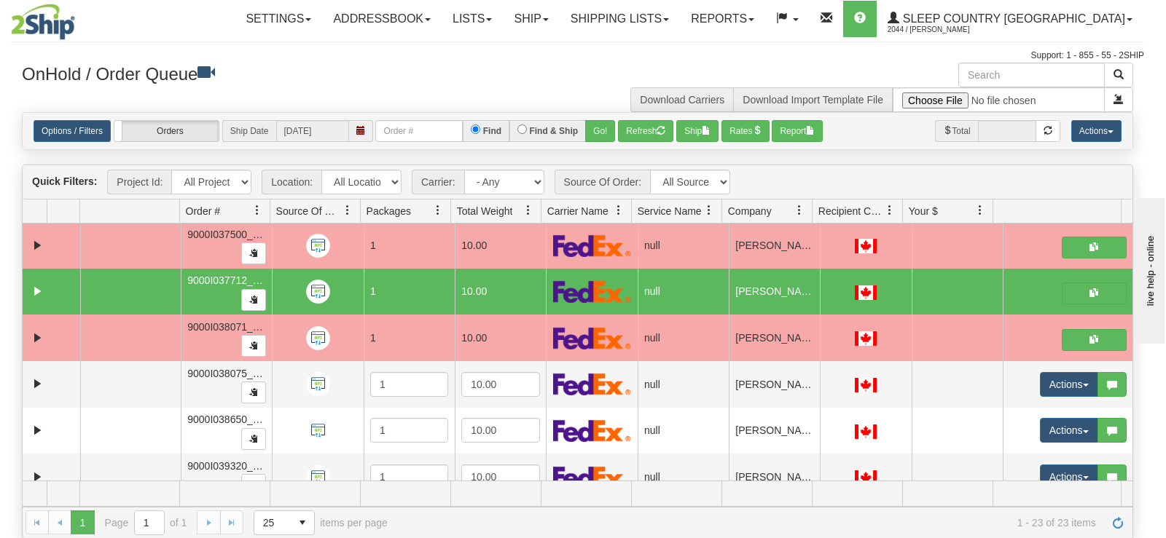
scroll to position [0, 0]
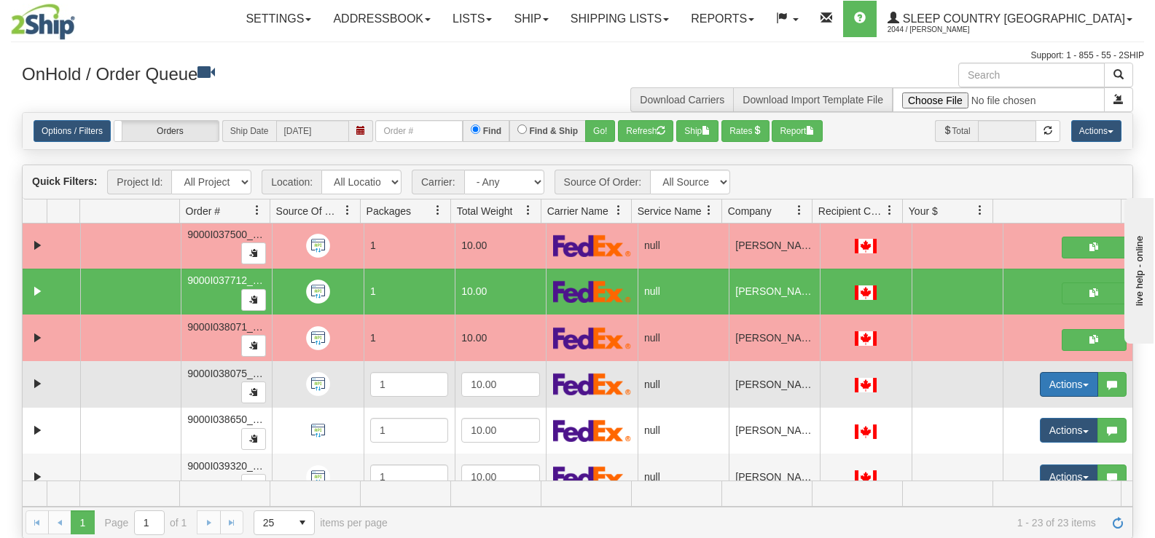
drag, startPoint x: 1046, startPoint y: 385, endPoint x: 1023, endPoint y: 409, distance: 33.0
click at [1046, 385] on button "Actions" at bounding box center [1069, 384] width 58 height 25
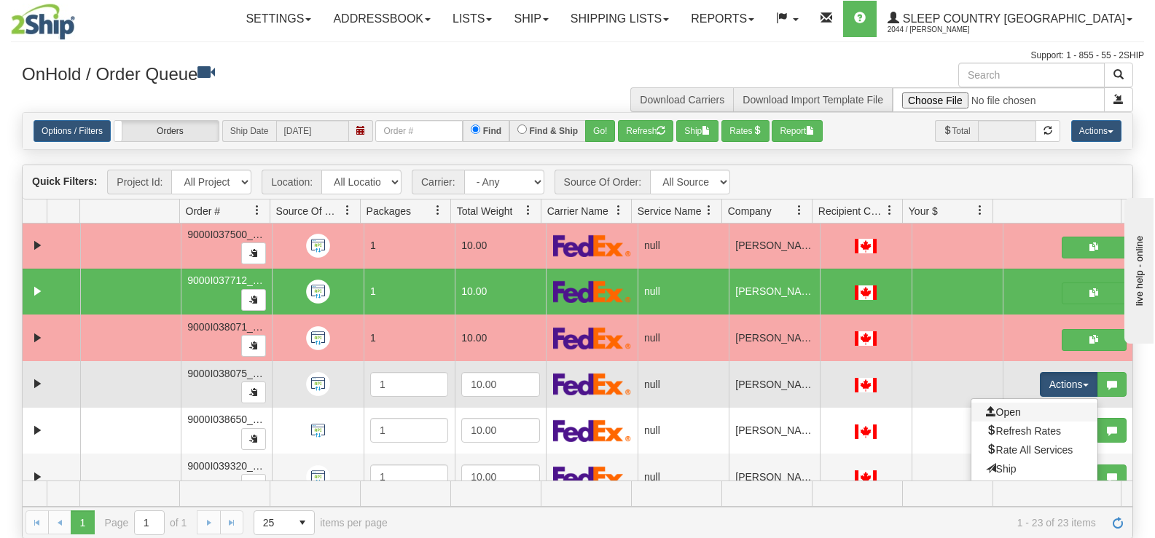
click at [1014, 417] on link "Open" at bounding box center [1034, 412] width 126 height 19
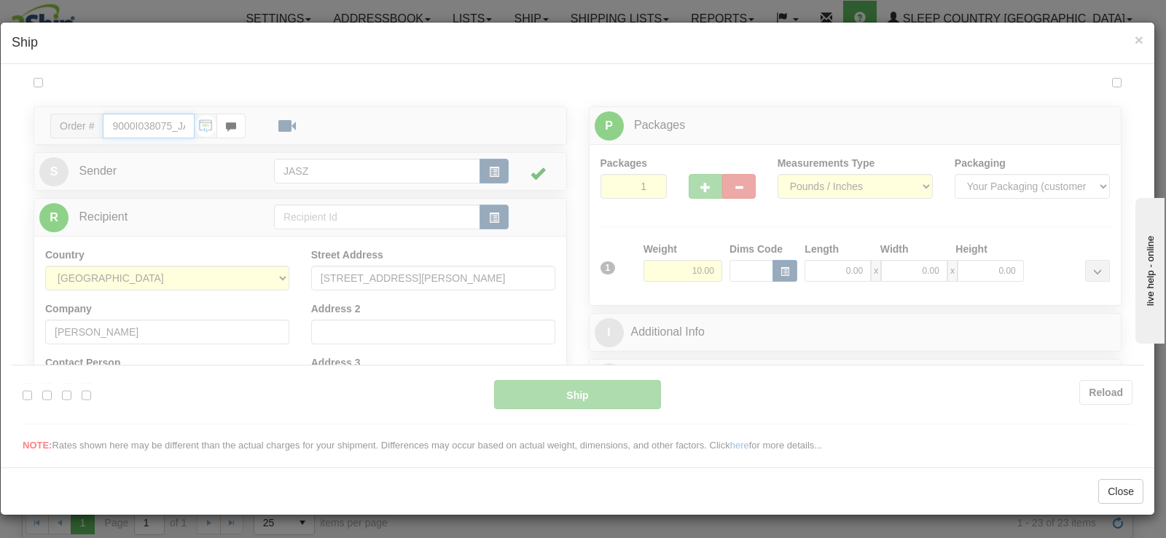
type input "10:27"
type input "16:00"
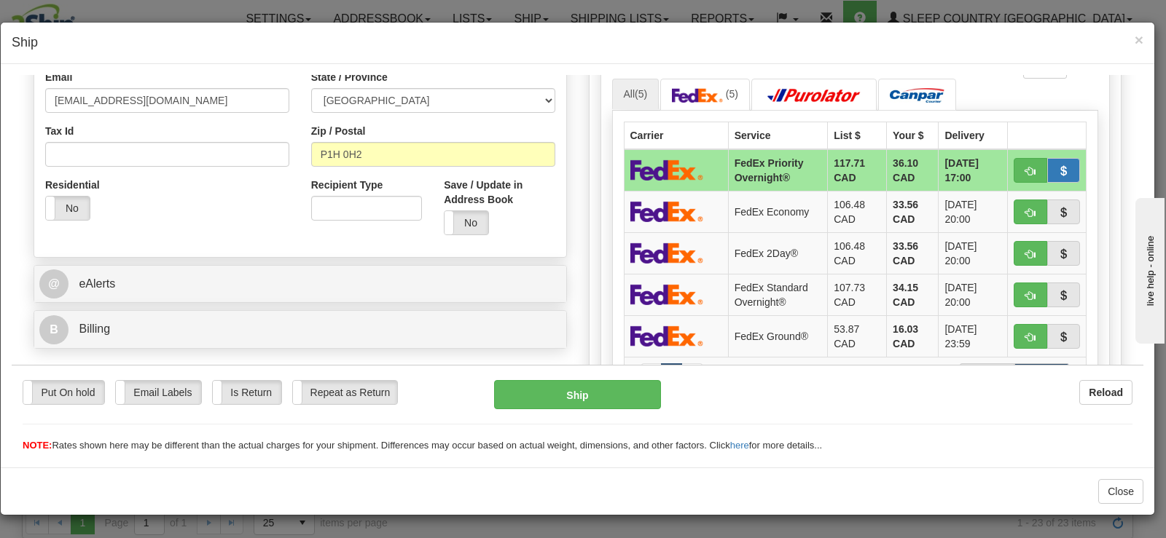
scroll to position [475, 0]
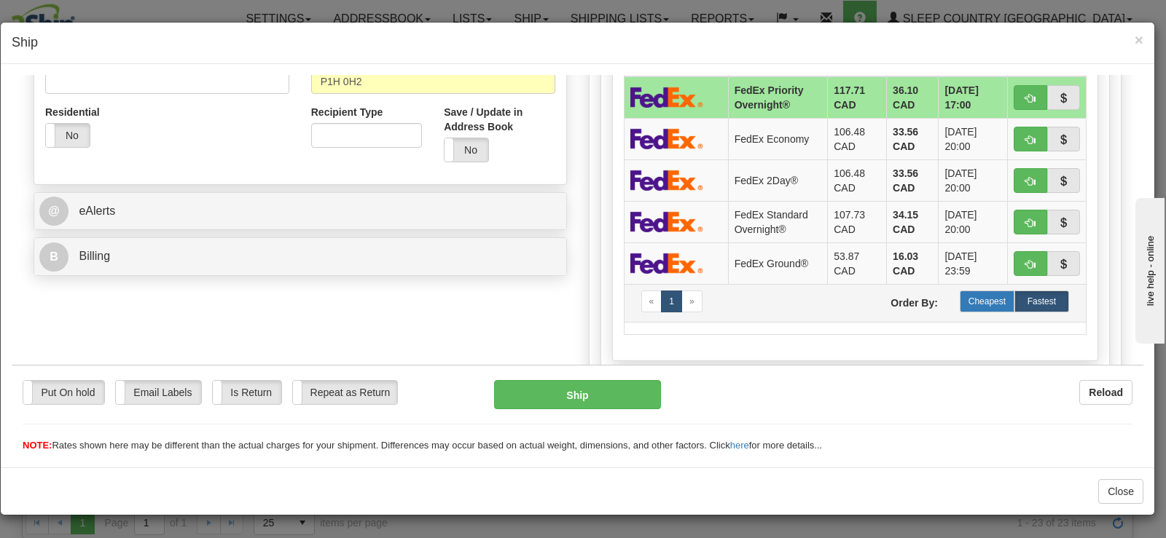
click at [965, 310] on label "Cheapest" at bounding box center [987, 301] width 55 height 22
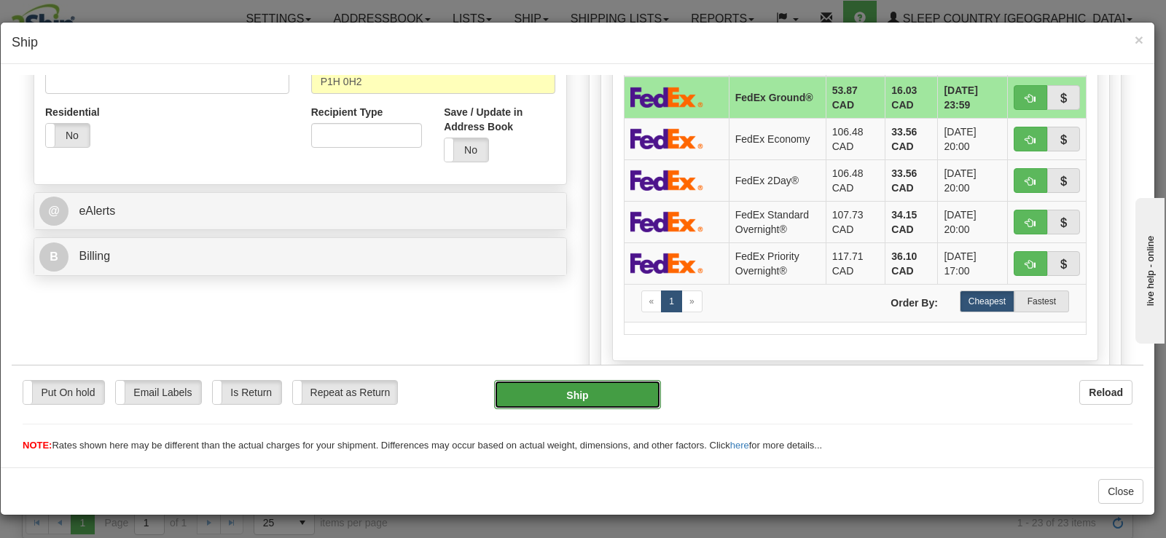
click at [554, 400] on button "Ship" at bounding box center [577, 394] width 167 height 29
type input "92"
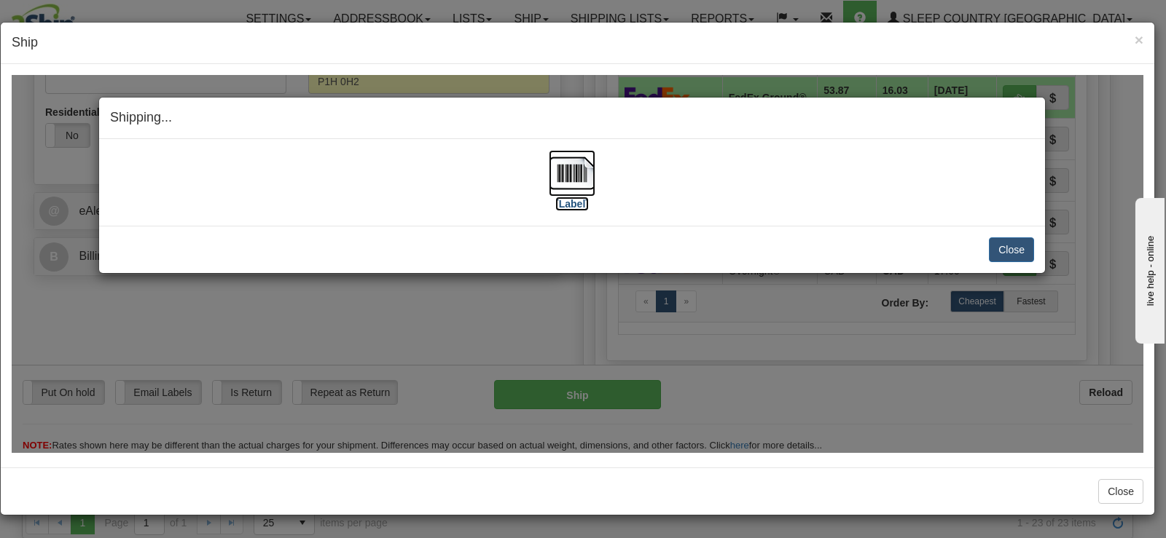
click at [570, 189] on img at bounding box center [572, 172] width 47 height 47
click at [1014, 243] on button "Close" at bounding box center [1011, 249] width 45 height 25
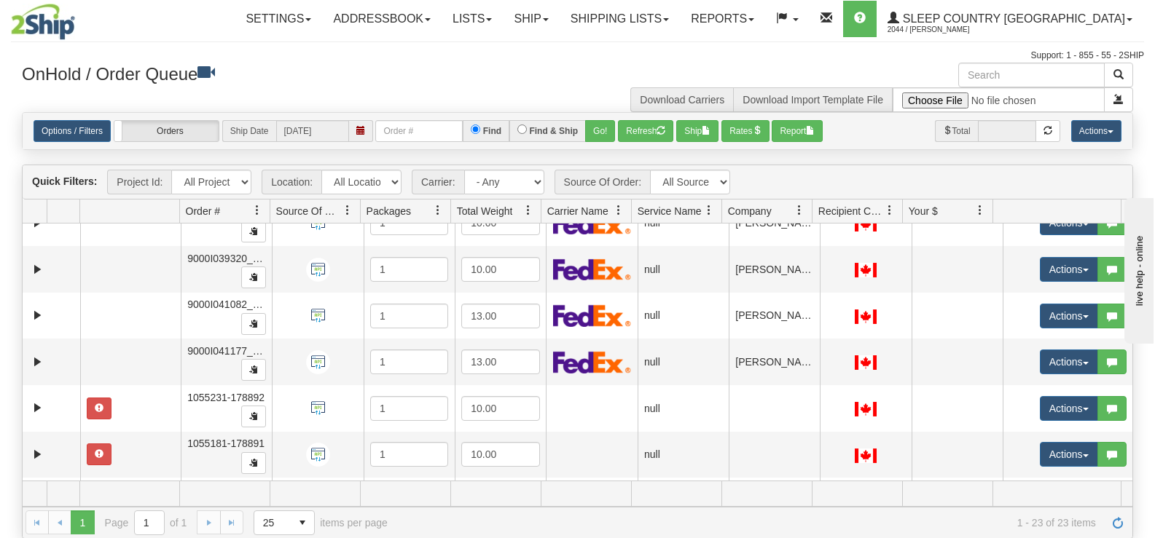
scroll to position [705, 0]
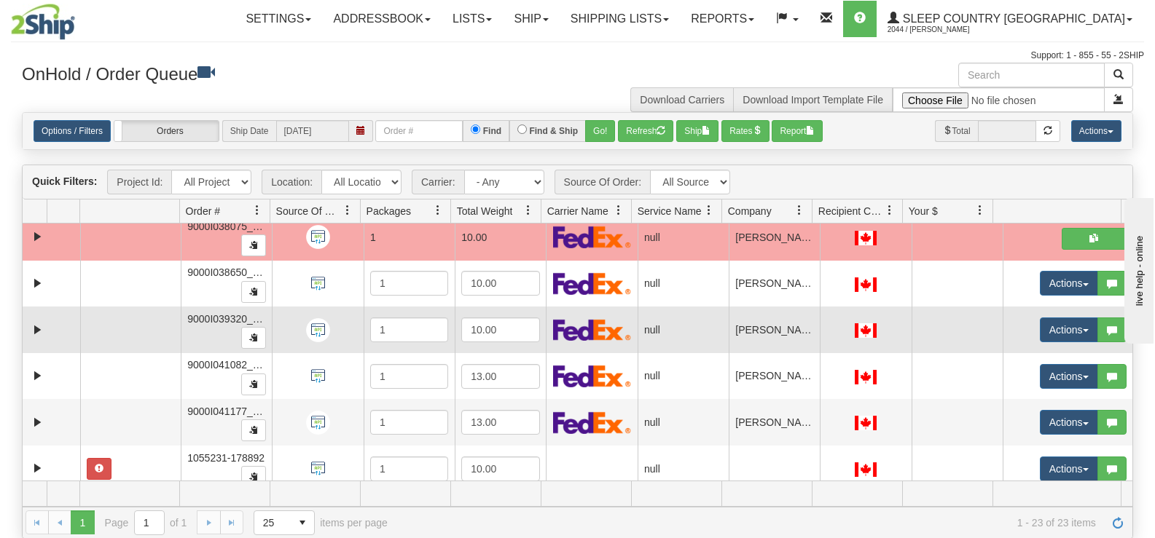
drag, startPoint x: 1108, startPoint y: 387, endPoint x: 1105, endPoint y: 346, distance: 41.0
click at [1105, 346] on tbody "29943447 JASZ 86781035 0 1006927-152554 1 6.00 null integrate2oracle Sleep Coun…" at bounding box center [578, 52] width 1110 height 1066
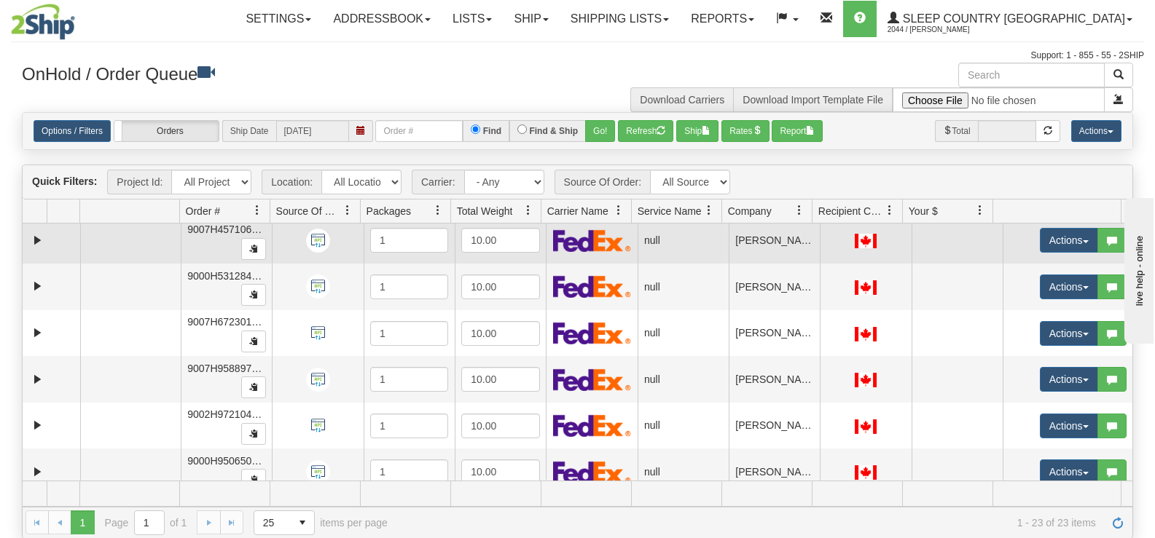
scroll to position [175, 0]
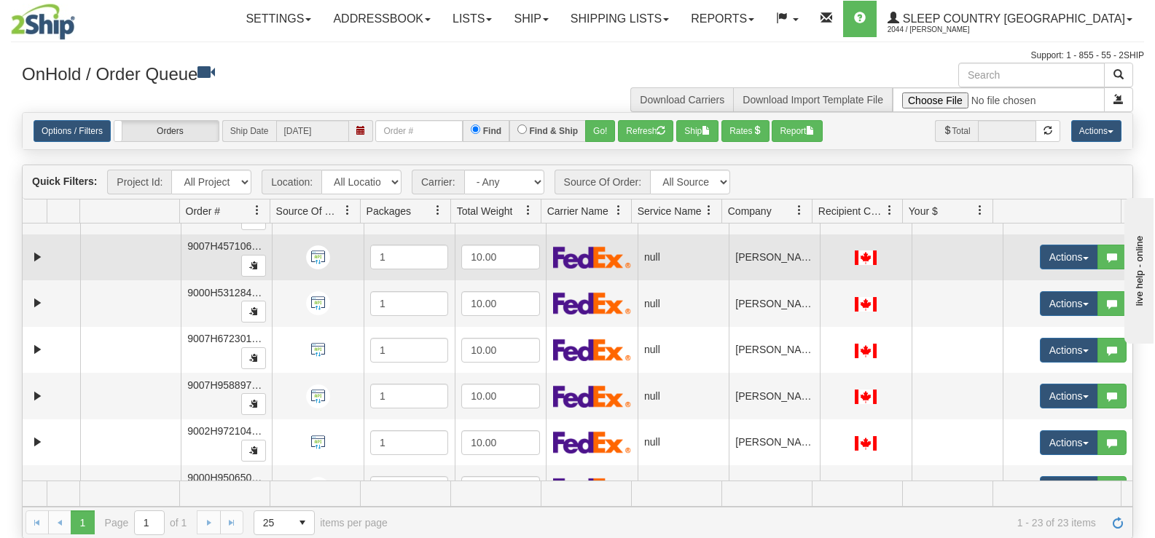
click at [1119, 276] on td "Actions Open Refresh Rates Rate All Services Ship Delete Edit Items Aggregation…" at bounding box center [1068, 258] width 130 height 47
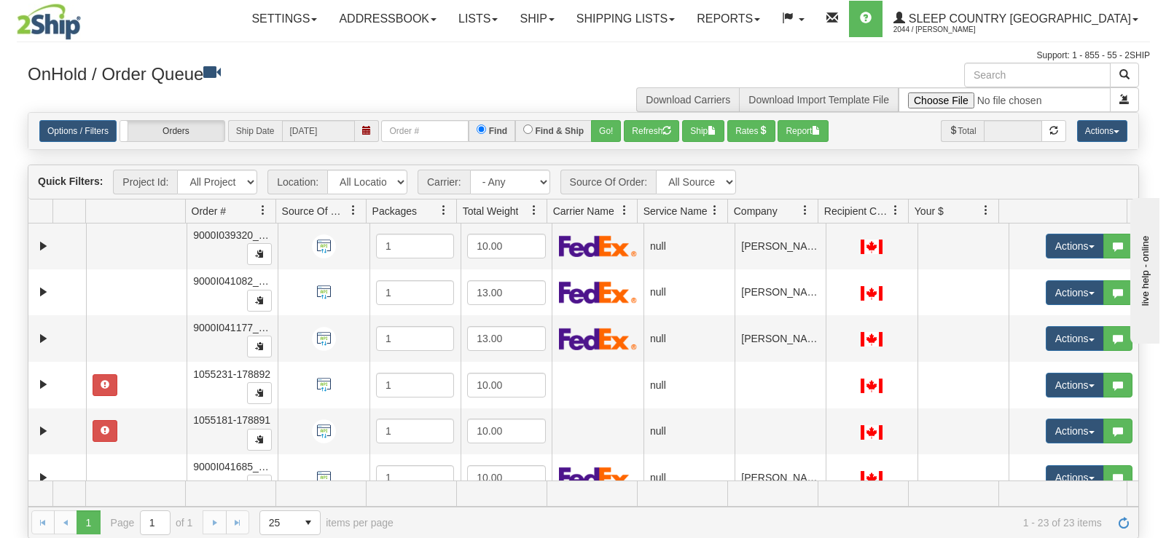
scroll to position [809, 0]
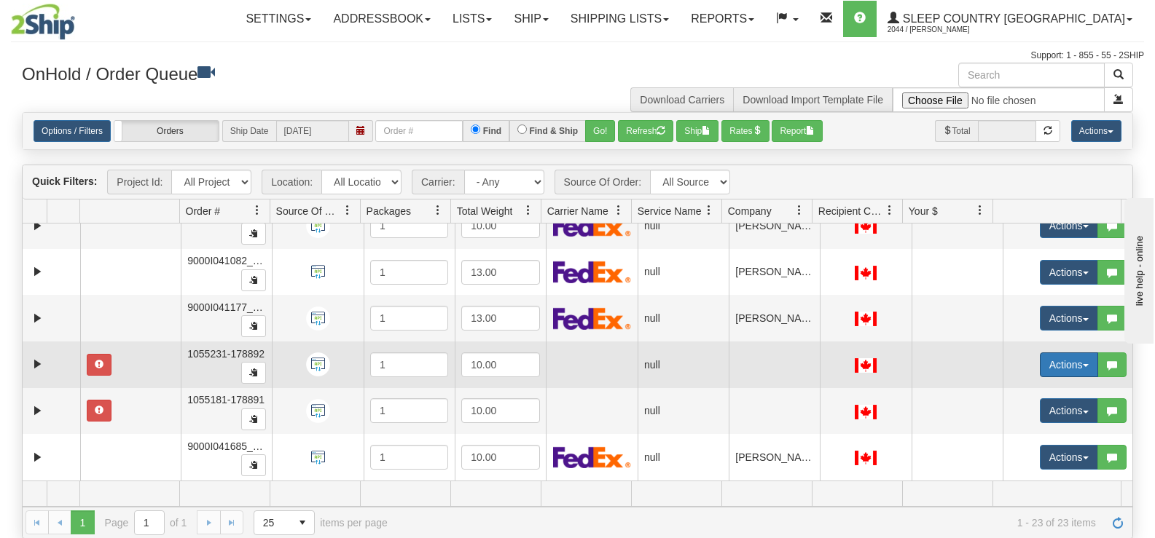
click at [1040, 360] on button "Actions" at bounding box center [1069, 365] width 58 height 25
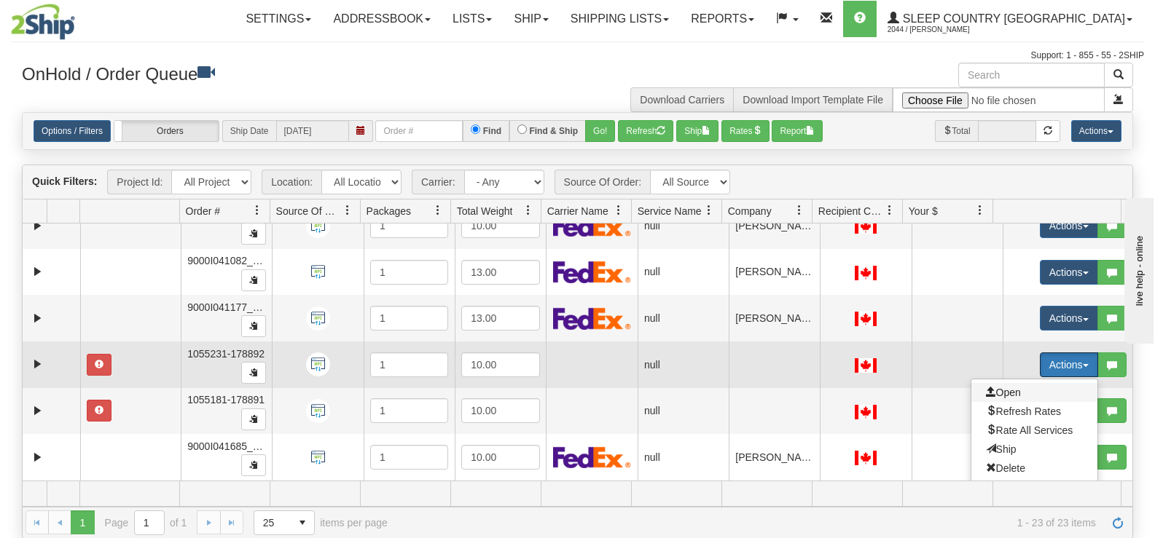
click at [1005, 390] on span "Open" at bounding box center [1003, 393] width 35 height 12
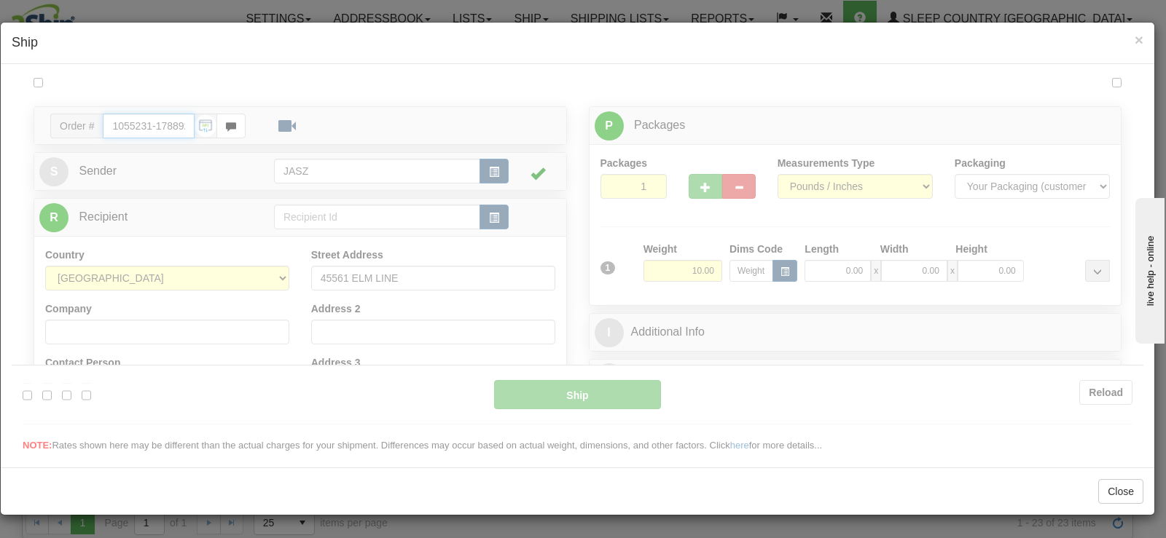
type input "10:28"
type input "16:00"
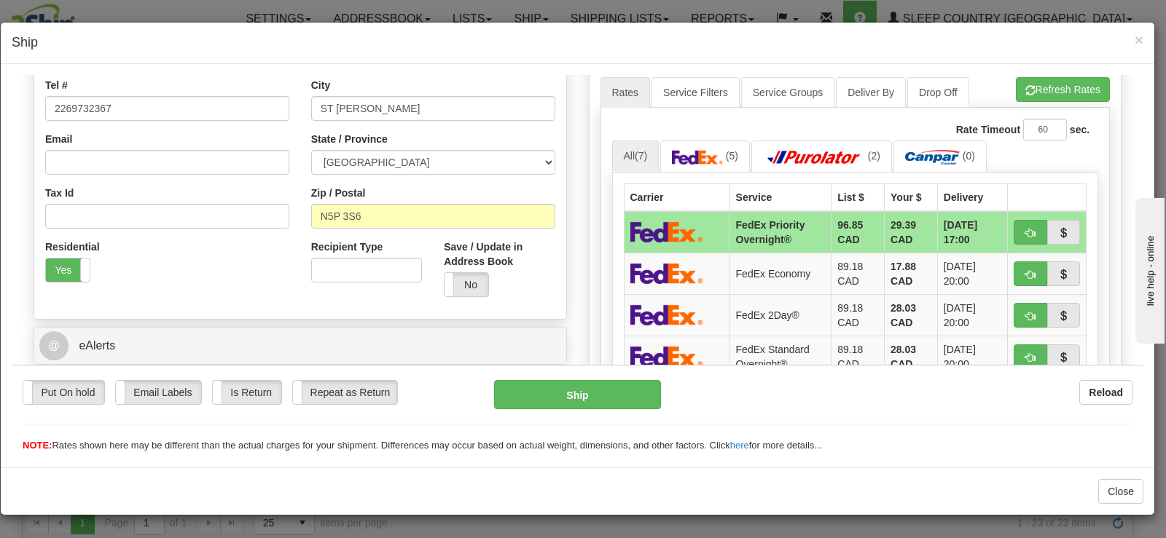
scroll to position [437, 0]
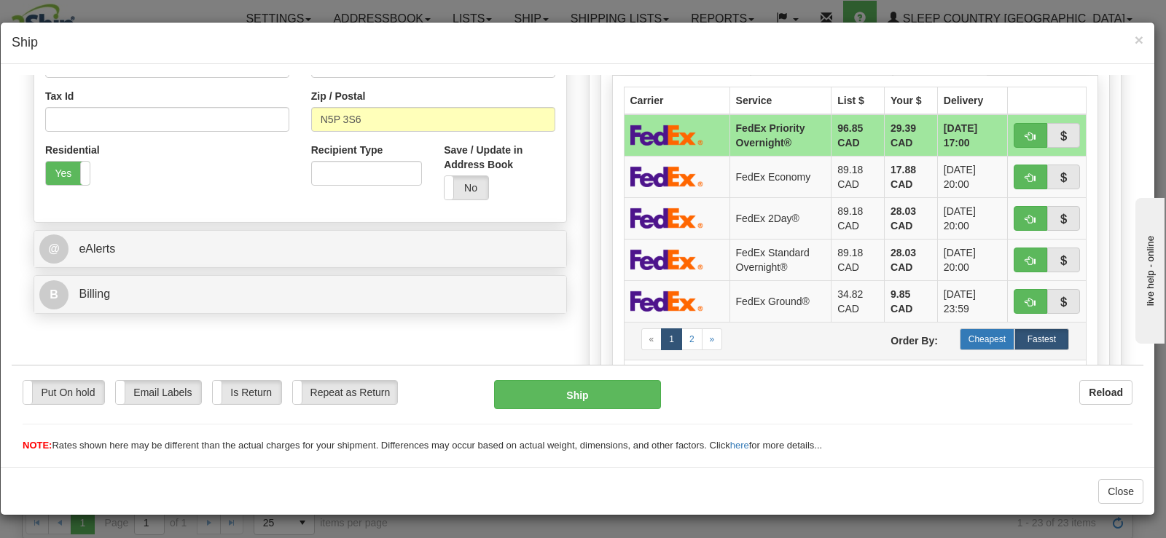
click at [960, 334] on label "Cheapest" at bounding box center [987, 339] width 55 height 22
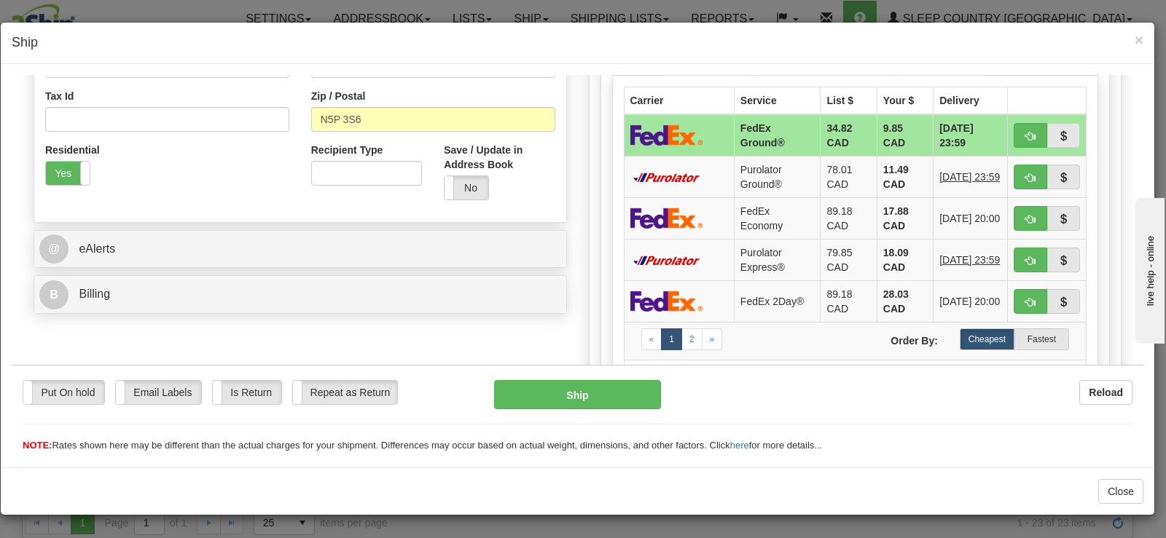
click at [694, 394] on div "Reload" at bounding box center [908, 392] width 450 height 25
click at [624, 394] on button "Ship" at bounding box center [577, 394] width 167 height 29
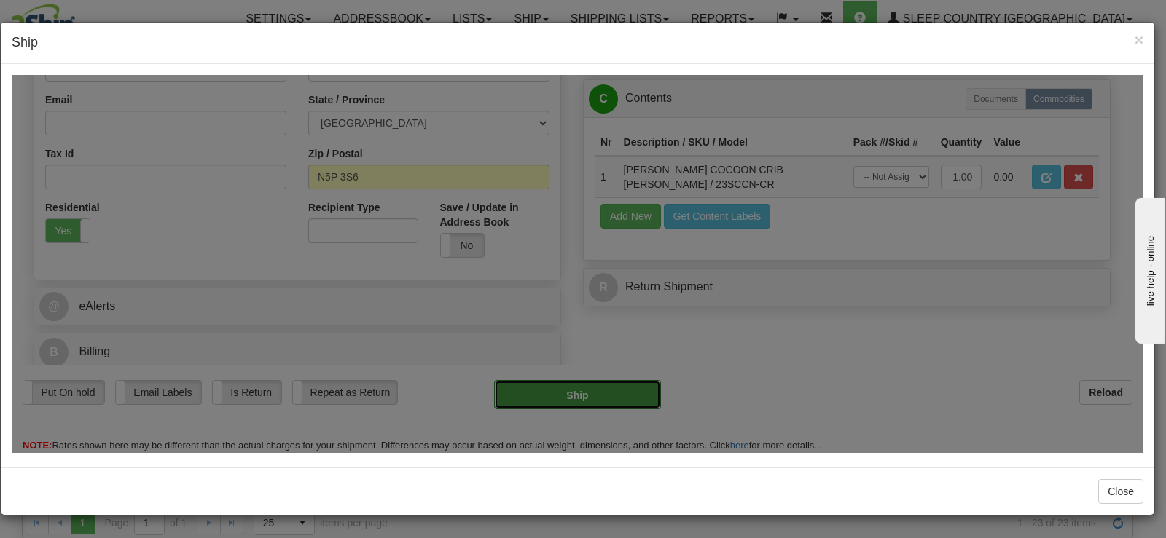
type input "92"
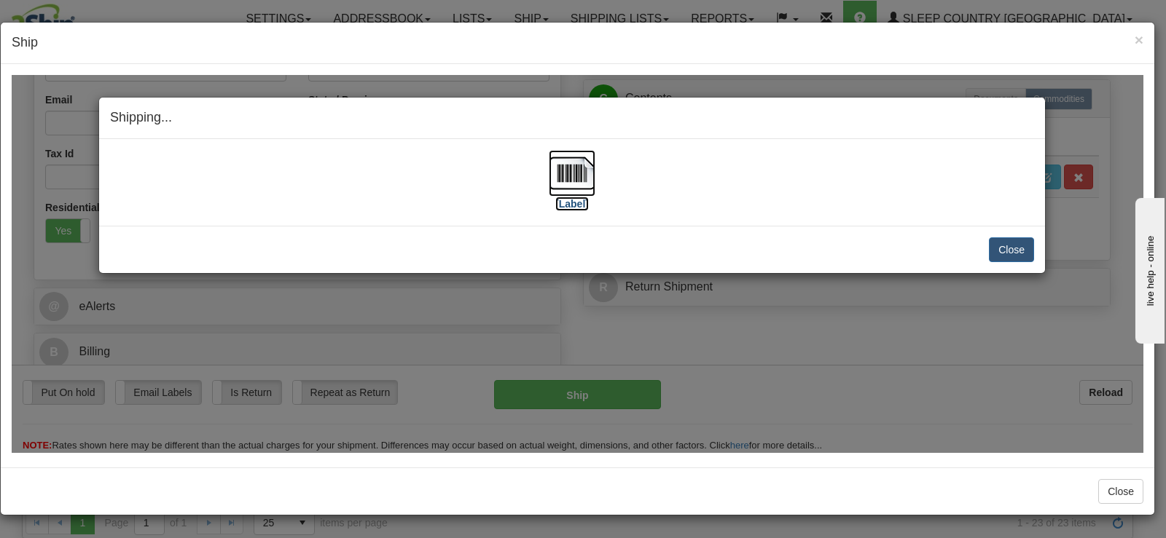
click at [560, 184] on img at bounding box center [572, 172] width 47 height 47
click at [1002, 240] on button "Close" at bounding box center [1011, 249] width 45 height 25
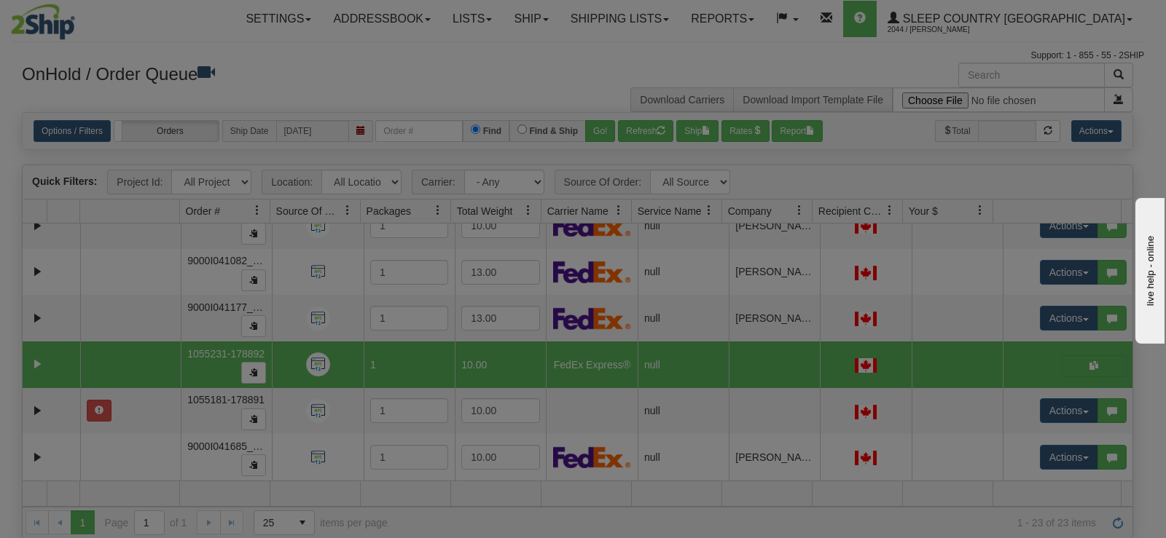
scroll to position [0, 0]
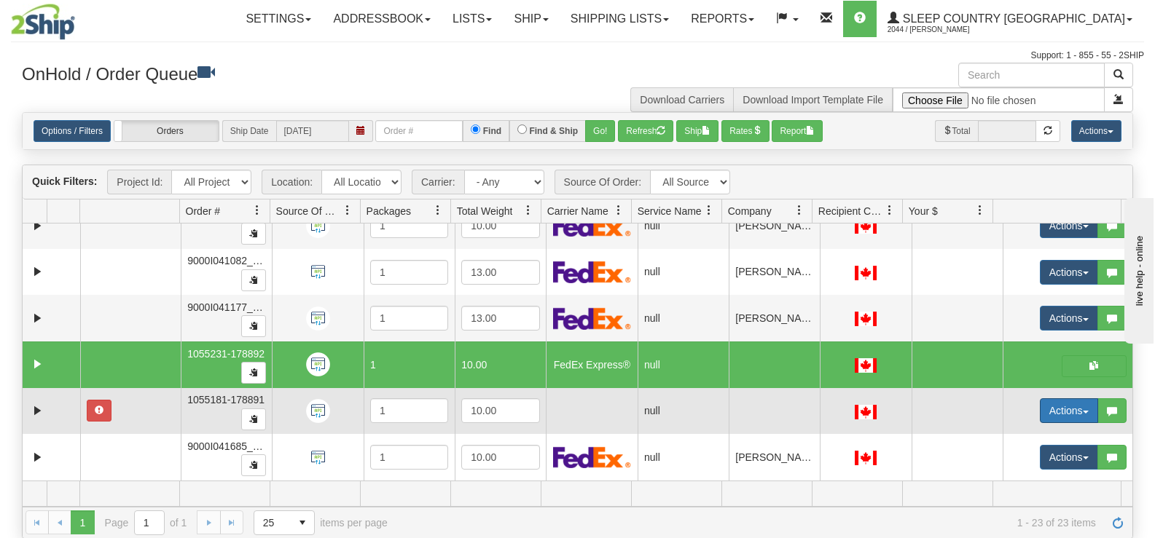
click at [1054, 415] on button "Actions" at bounding box center [1069, 411] width 58 height 25
click at [1020, 431] on link "Open" at bounding box center [1034, 438] width 126 height 19
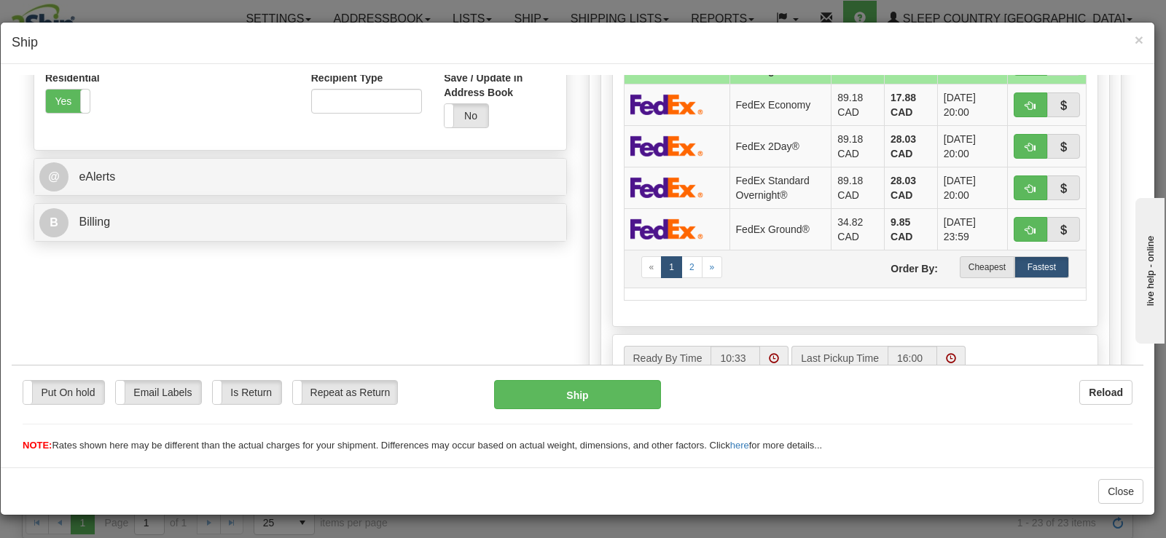
scroll to position [595, 0]
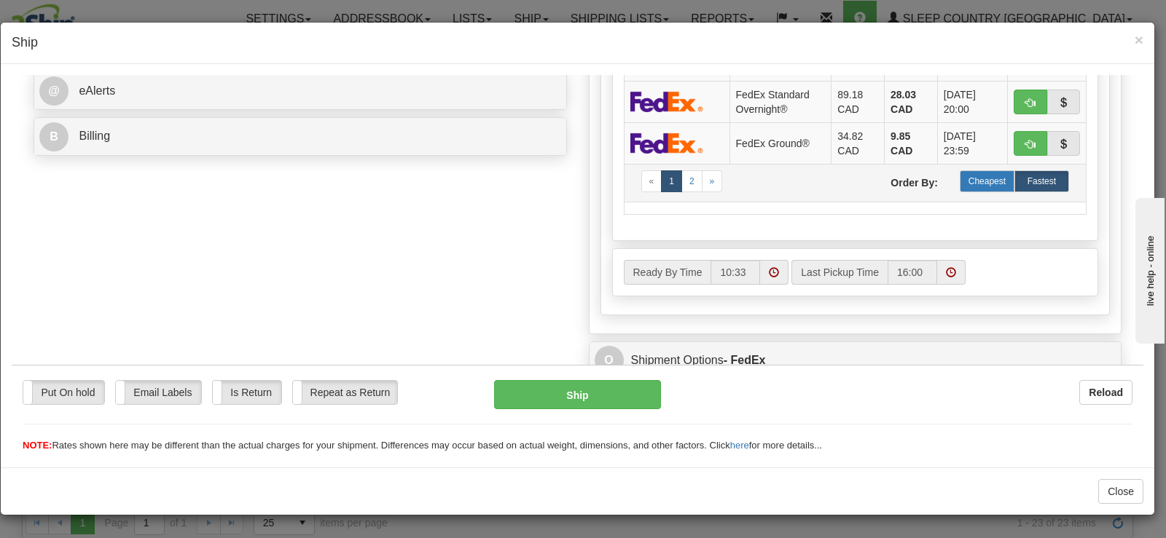
click at [967, 188] on label "Cheapest" at bounding box center [987, 181] width 55 height 22
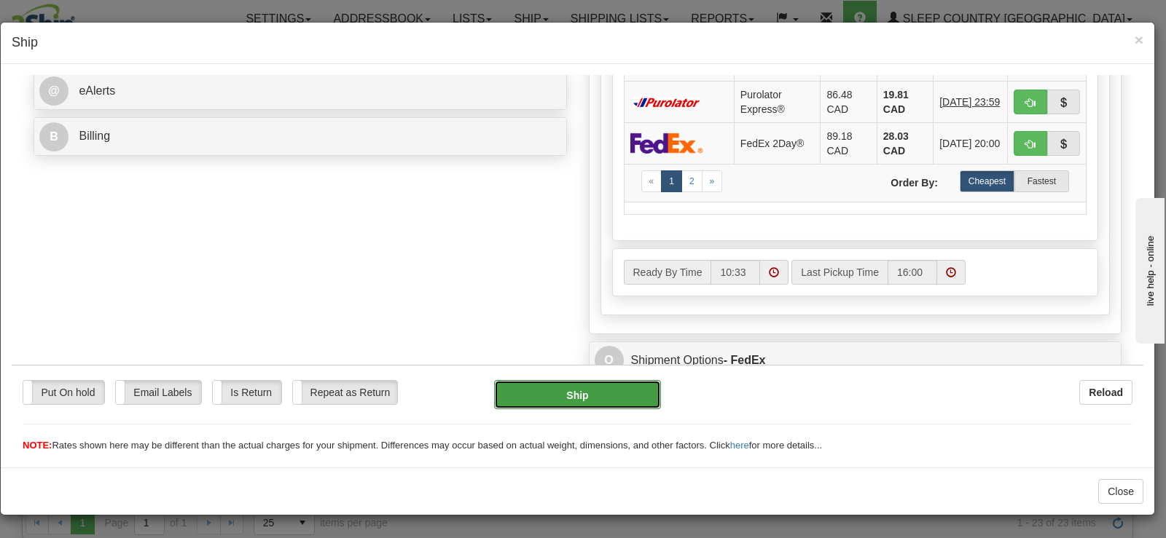
click at [586, 385] on button "Ship" at bounding box center [577, 394] width 167 height 29
type input "92"
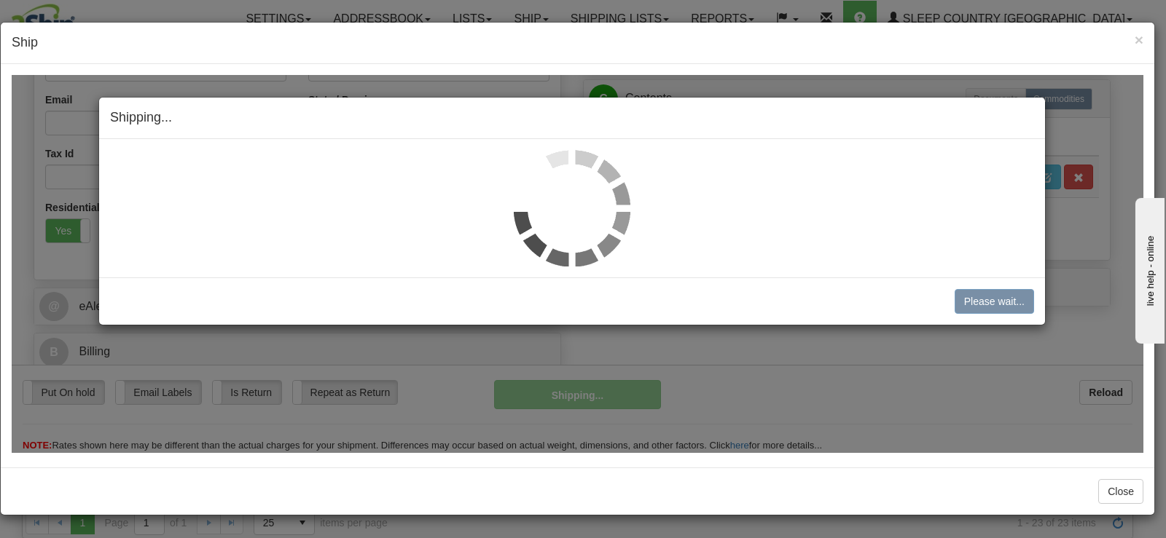
scroll to position [380, 0]
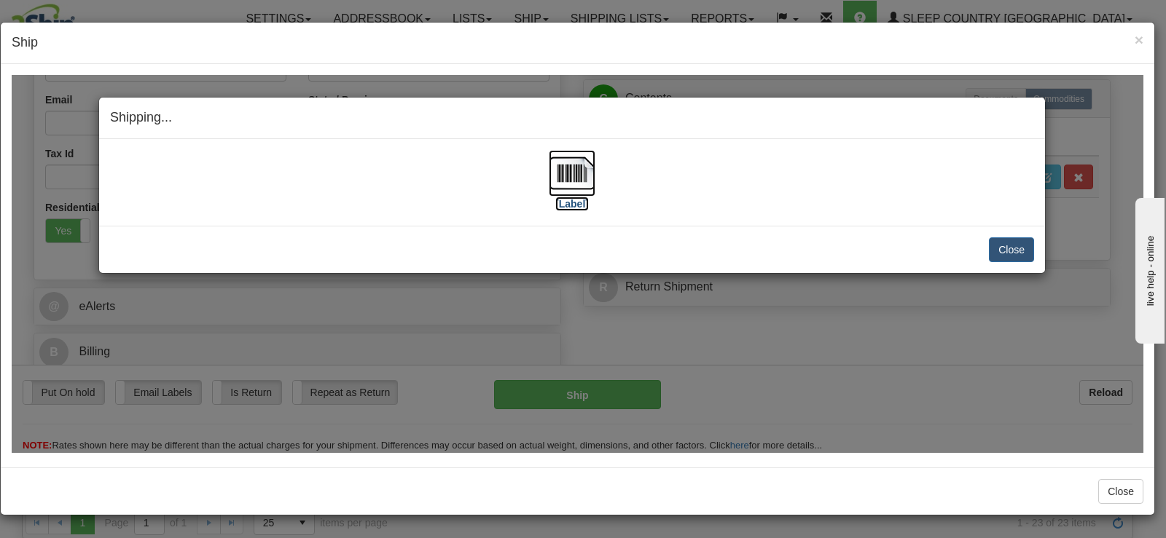
click at [565, 184] on img at bounding box center [572, 172] width 47 height 47
click at [1011, 245] on button "Close" at bounding box center [1011, 249] width 45 height 25
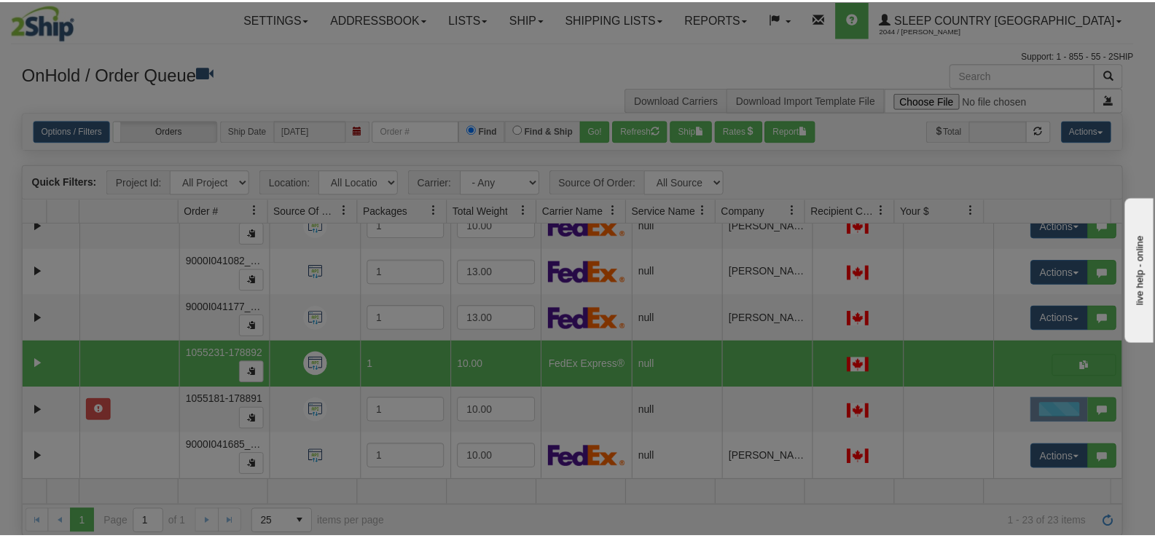
scroll to position [0, 0]
